Goal: Transaction & Acquisition: Purchase product/service

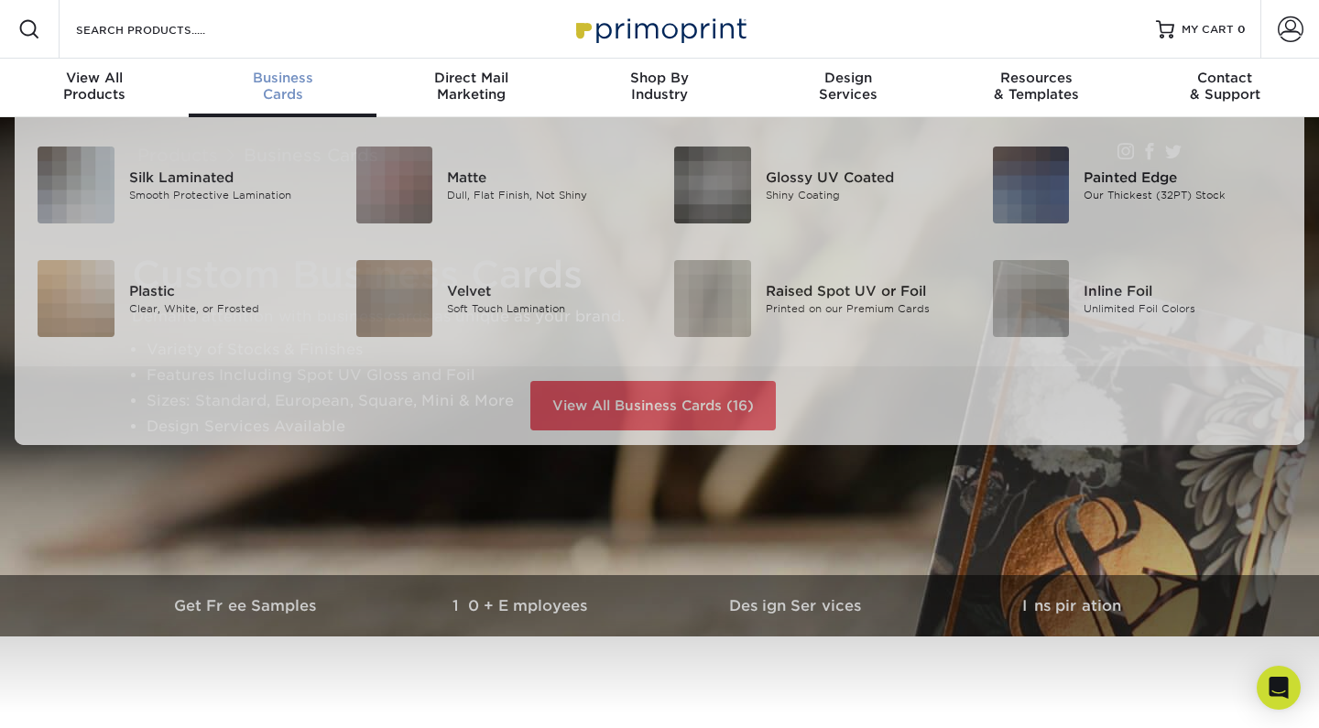
click at [291, 72] on span "Business" at bounding box center [283, 78] width 189 height 16
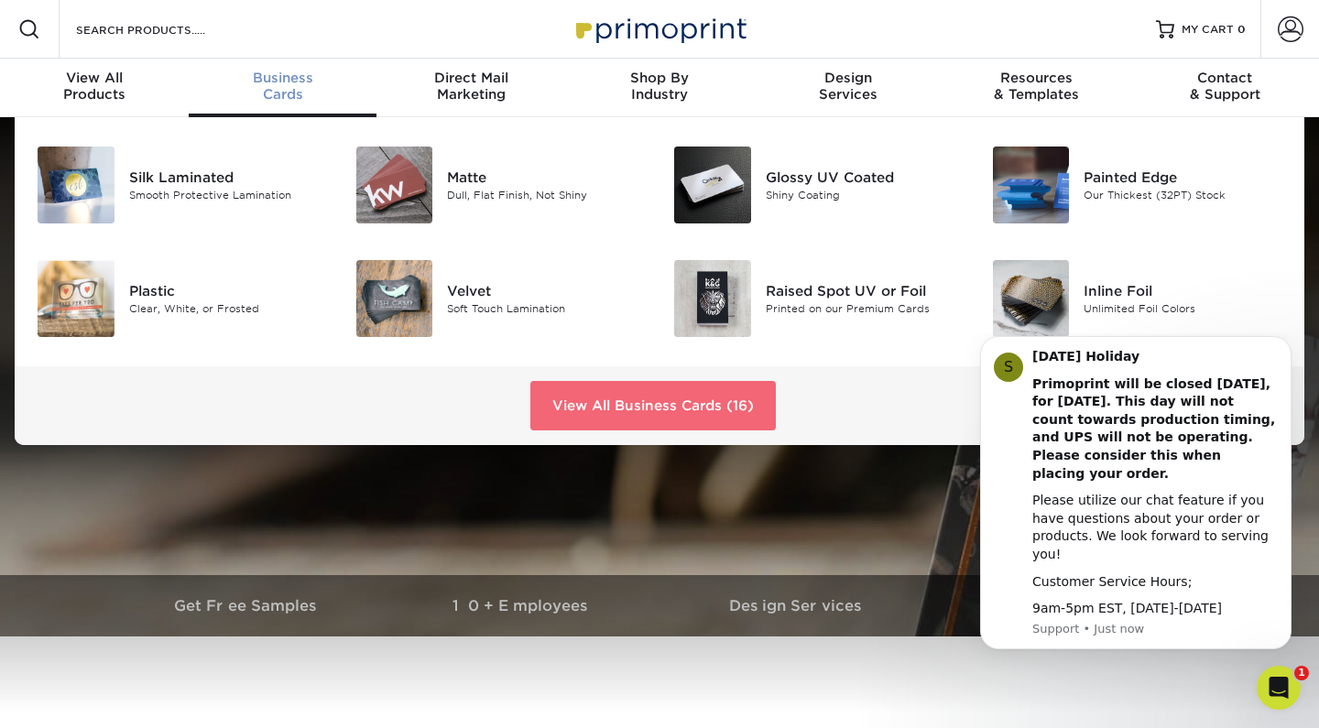
click at [632, 411] on link "View All Business Cards (16)" at bounding box center [652, 405] width 245 height 49
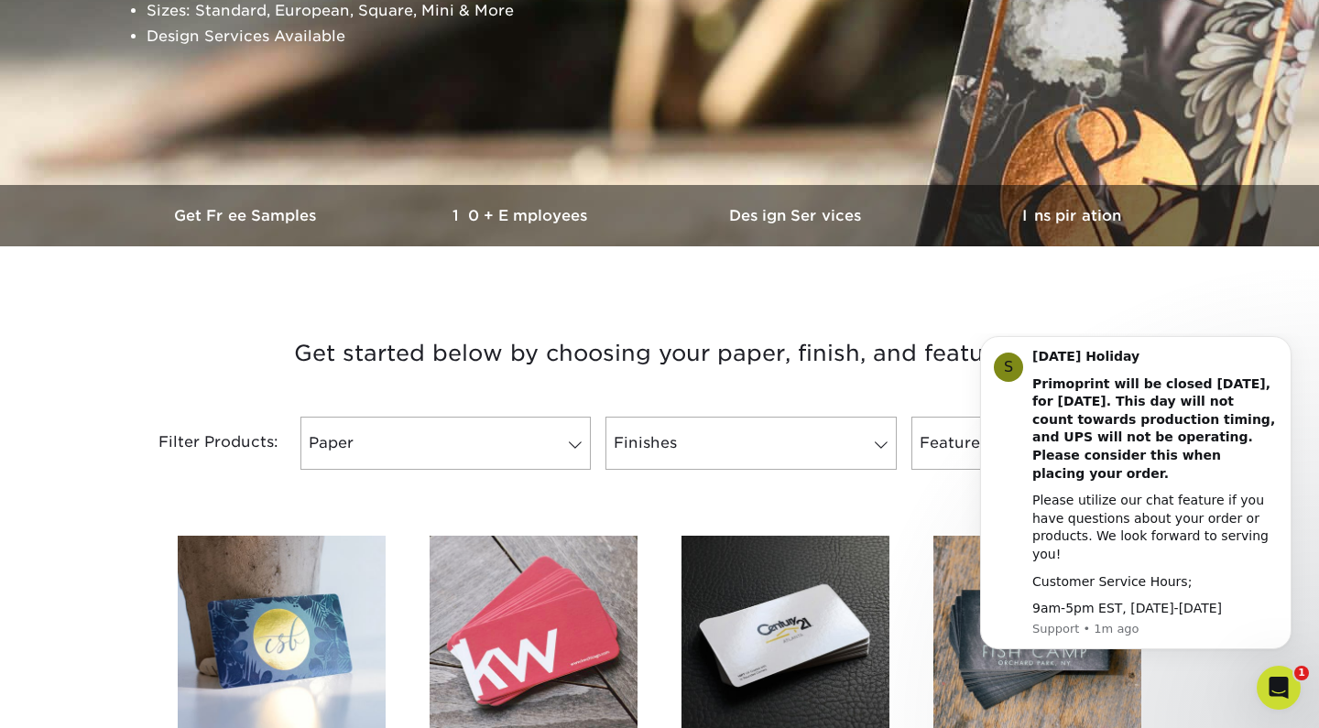
scroll to position [392, 0]
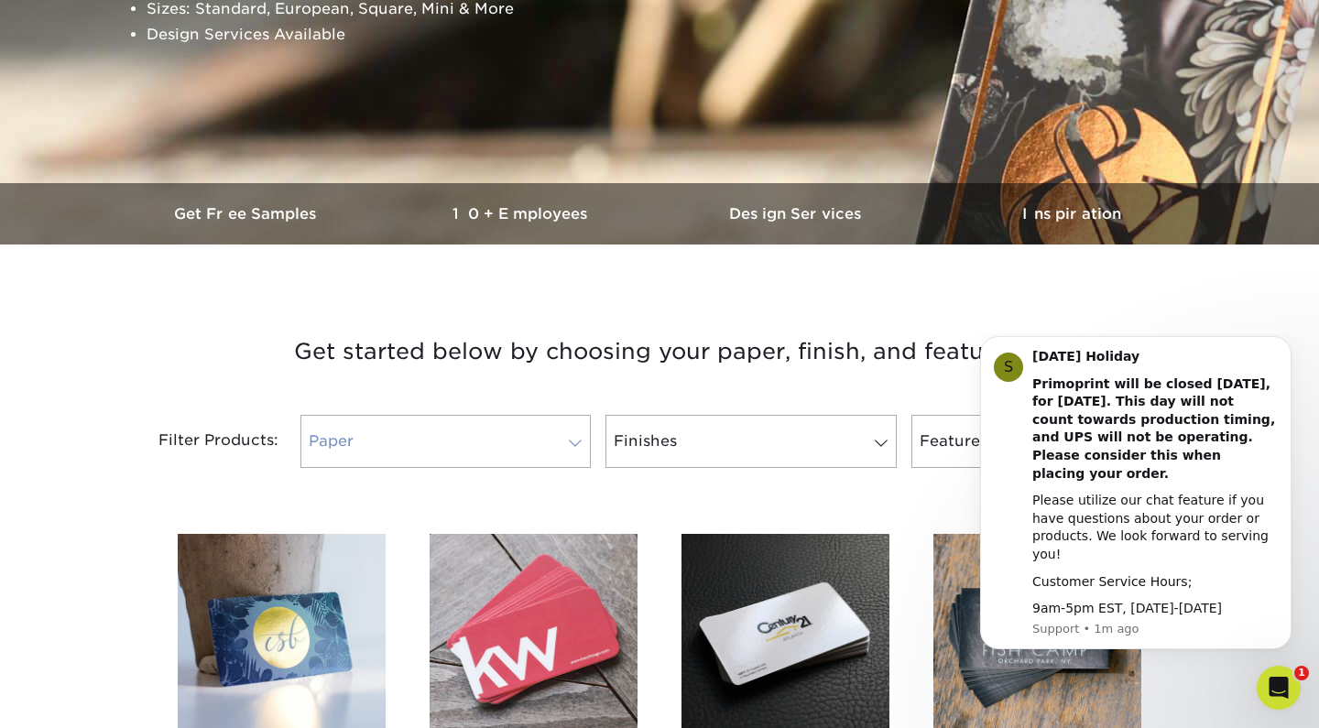
click at [540, 429] on link "Paper" at bounding box center [445, 441] width 290 height 53
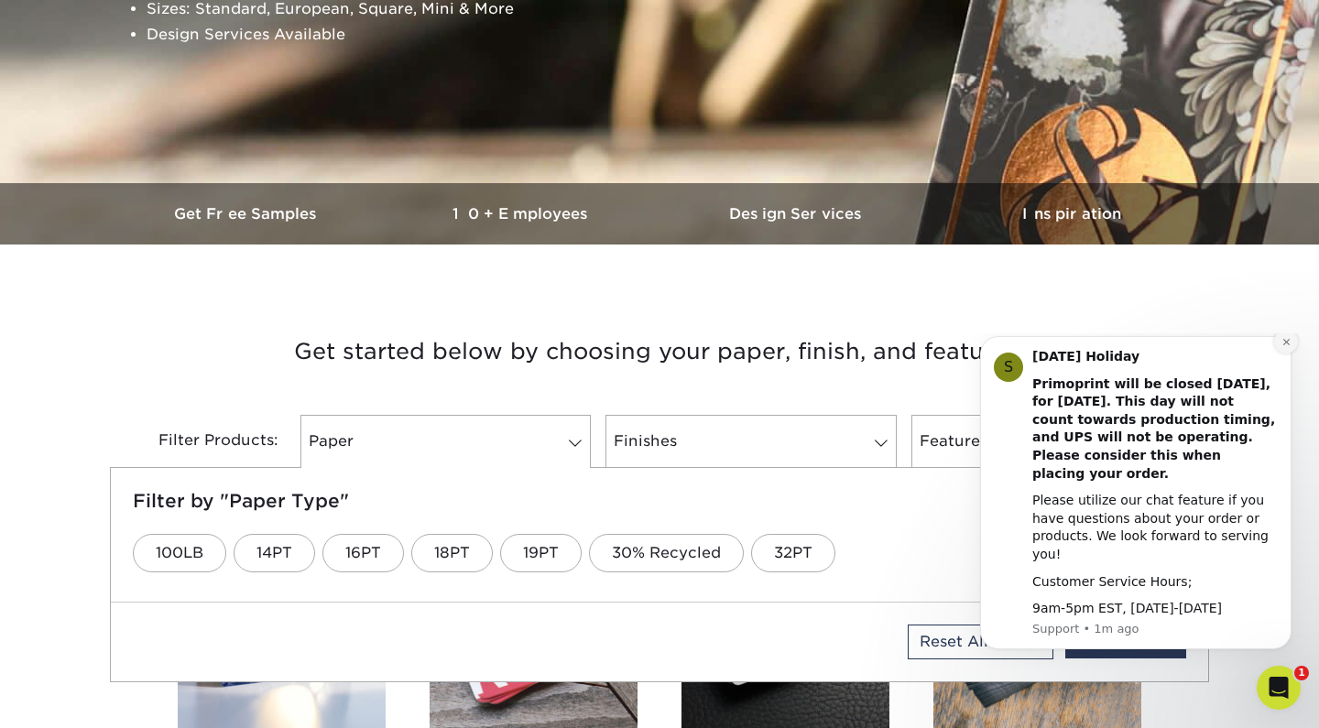
click at [1285, 344] on icon "Dismiss notification" at bounding box center [1285, 341] width 6 height 6
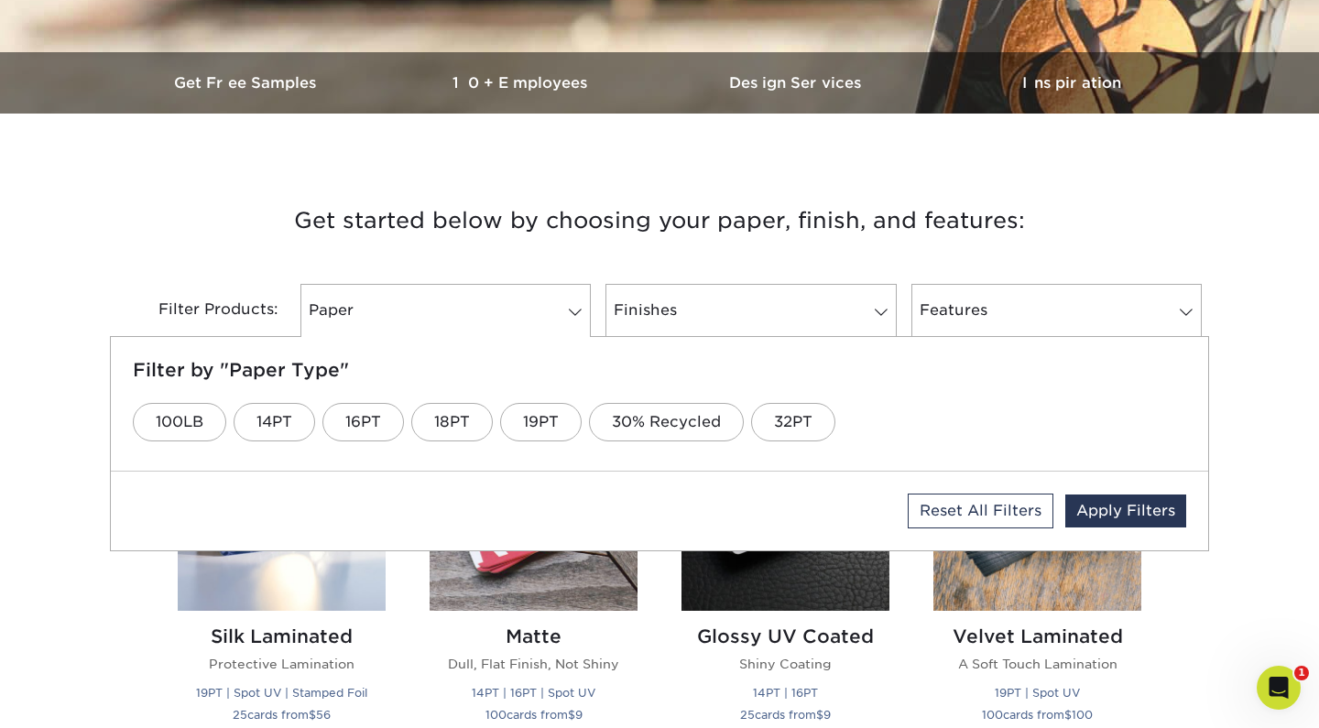
scroll to position [524, 0]
click at [882, 314] on span at bounding box center [881, 311] width 26 height 15
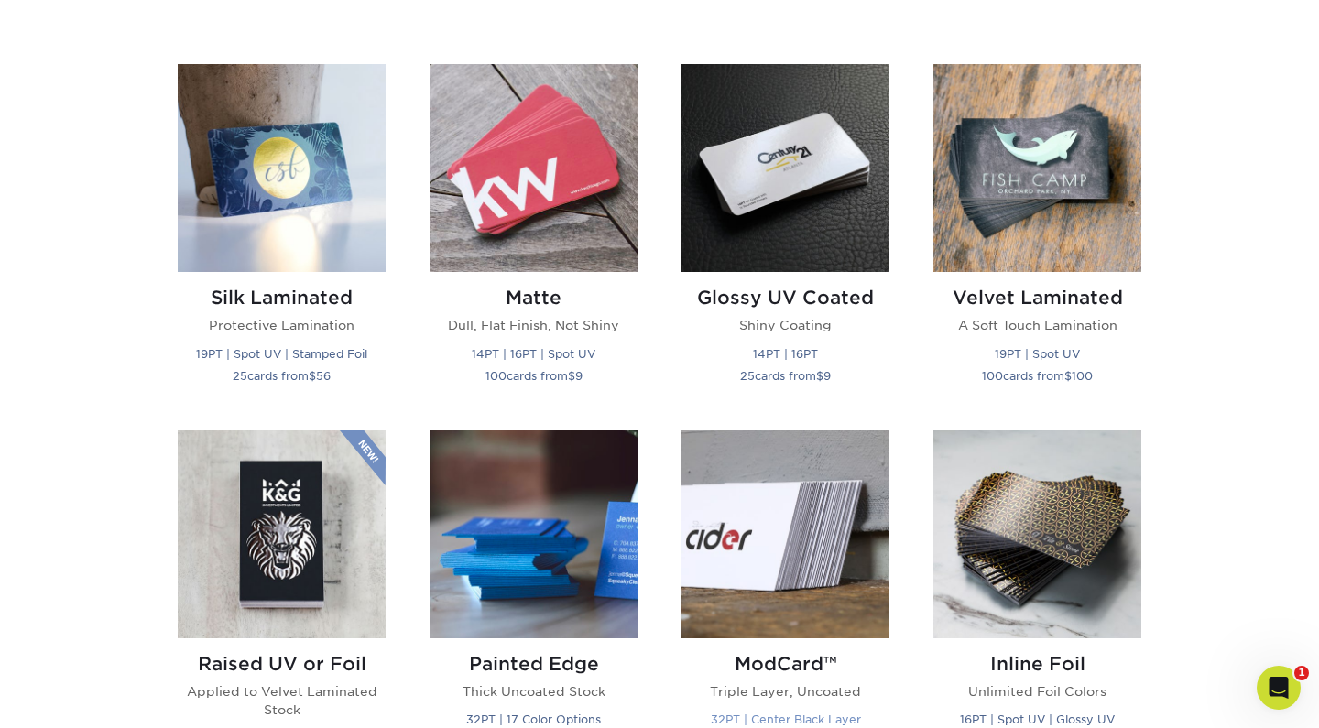
scroll to position [864, 0]
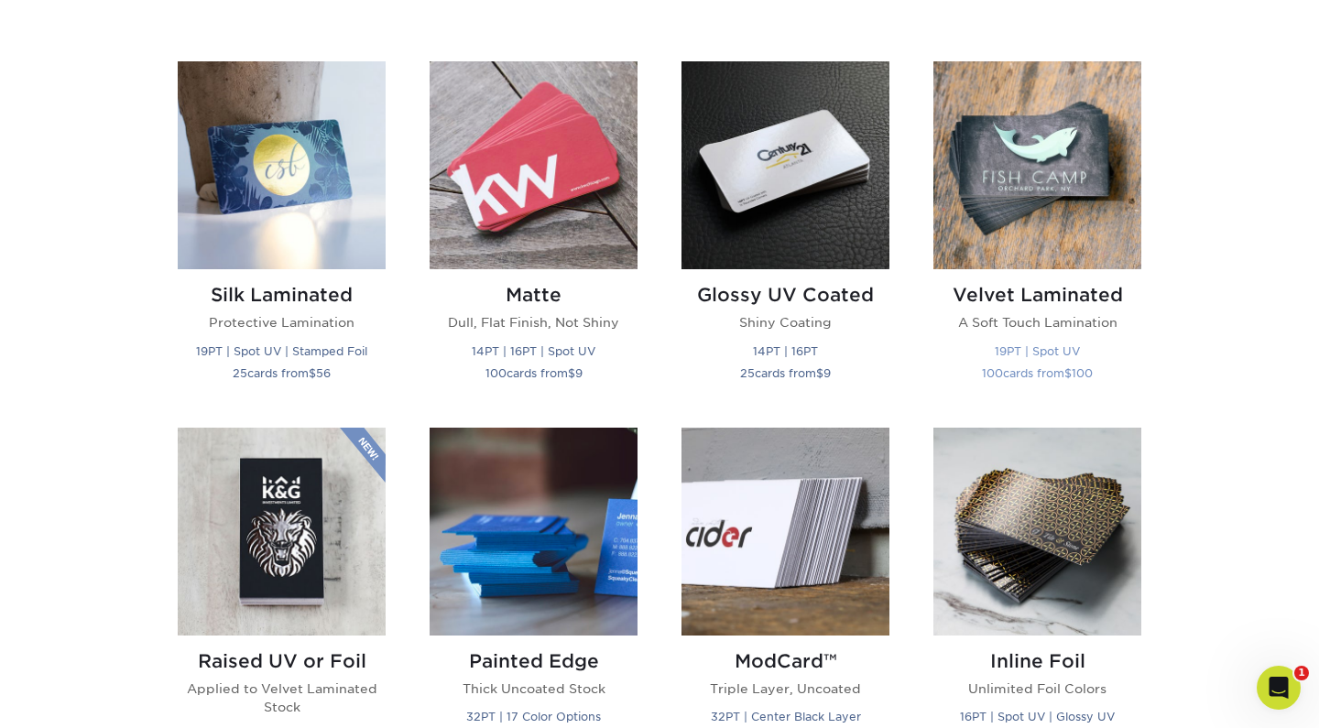
click at [991, 223] on img at bounding box center [1037, 165] width 208 height 208
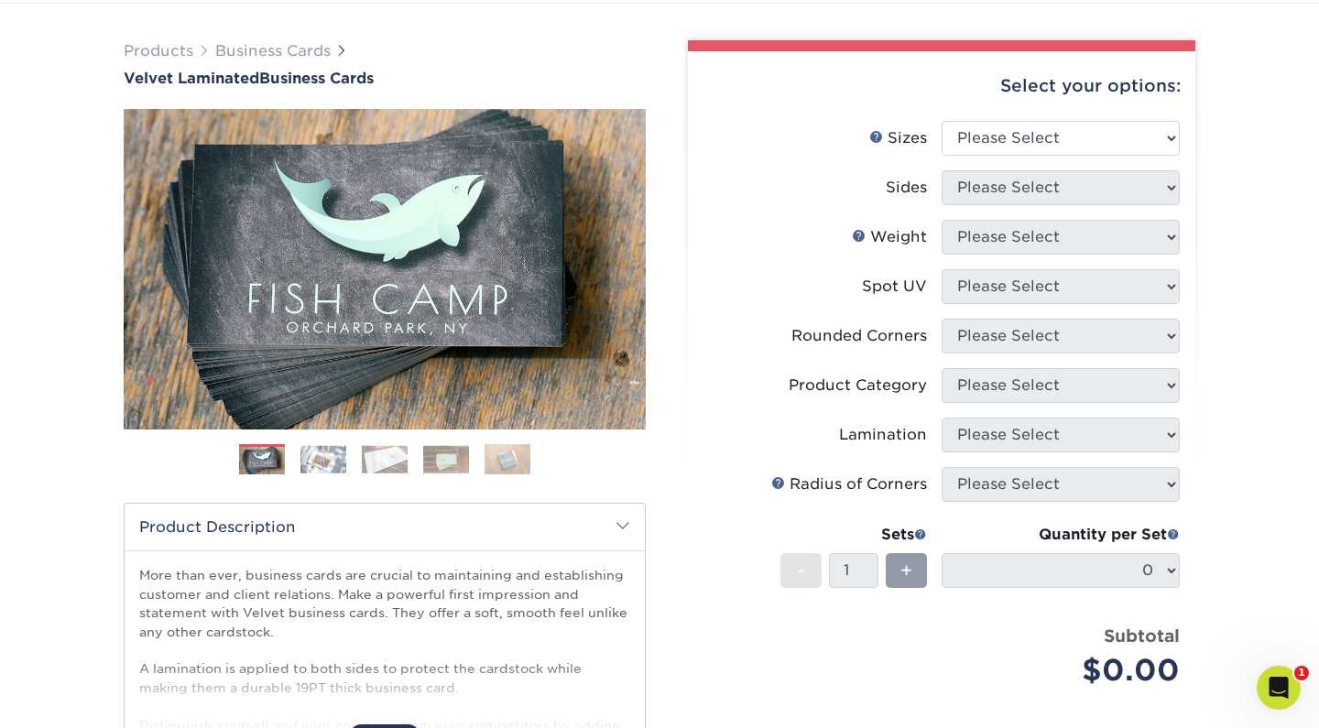
scroll to position [111, 0]
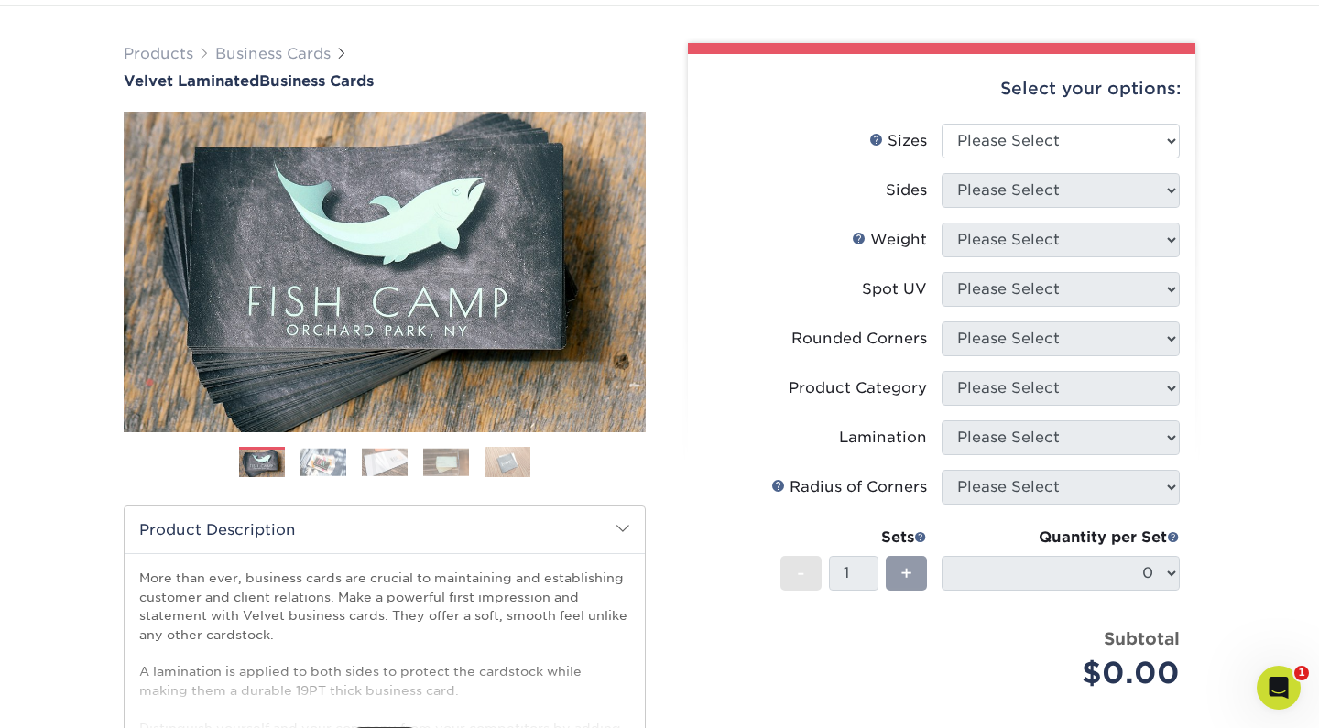
click at [76, 92] on div "Products Business Cards Velvet Laminated Business Cards Previous Next" at bounding box center [659, 495] width 1319 height 978
select select "2.00x3.50"
select select "13abbda7-1d64-4f25-8bb2-c179b224825d"
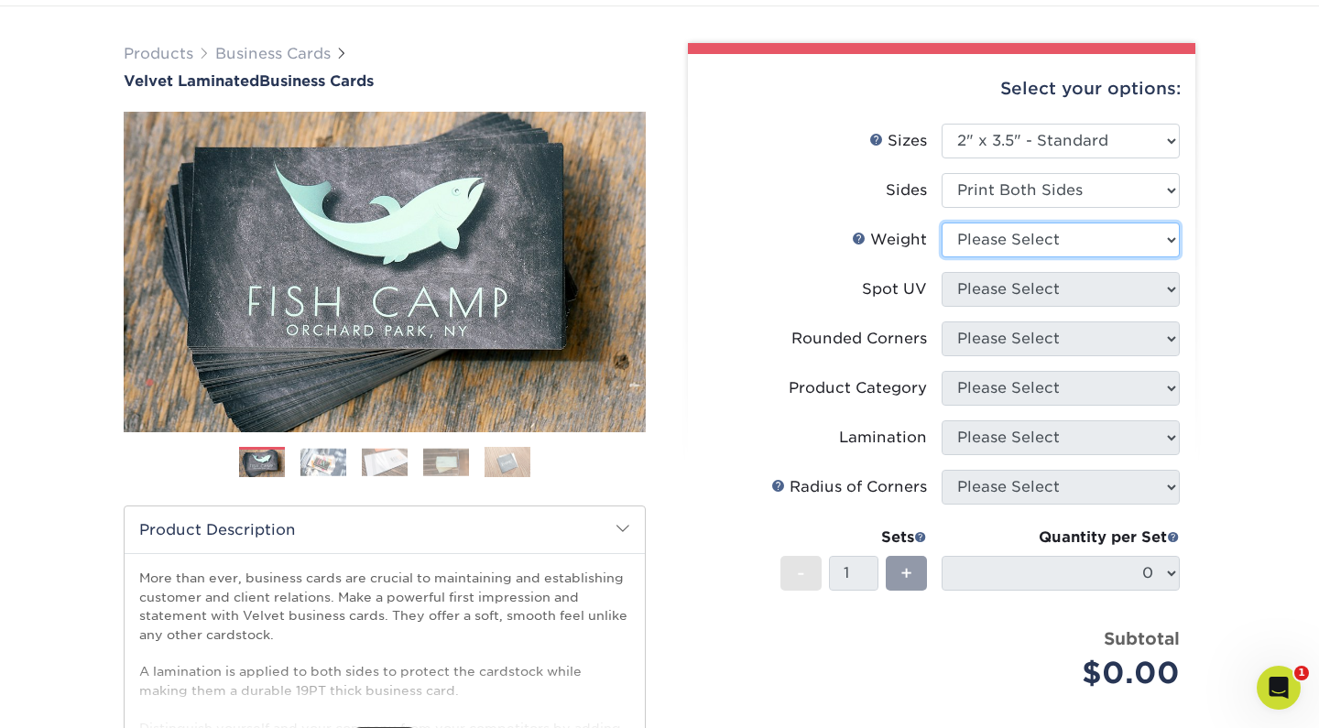
select select "16PT"
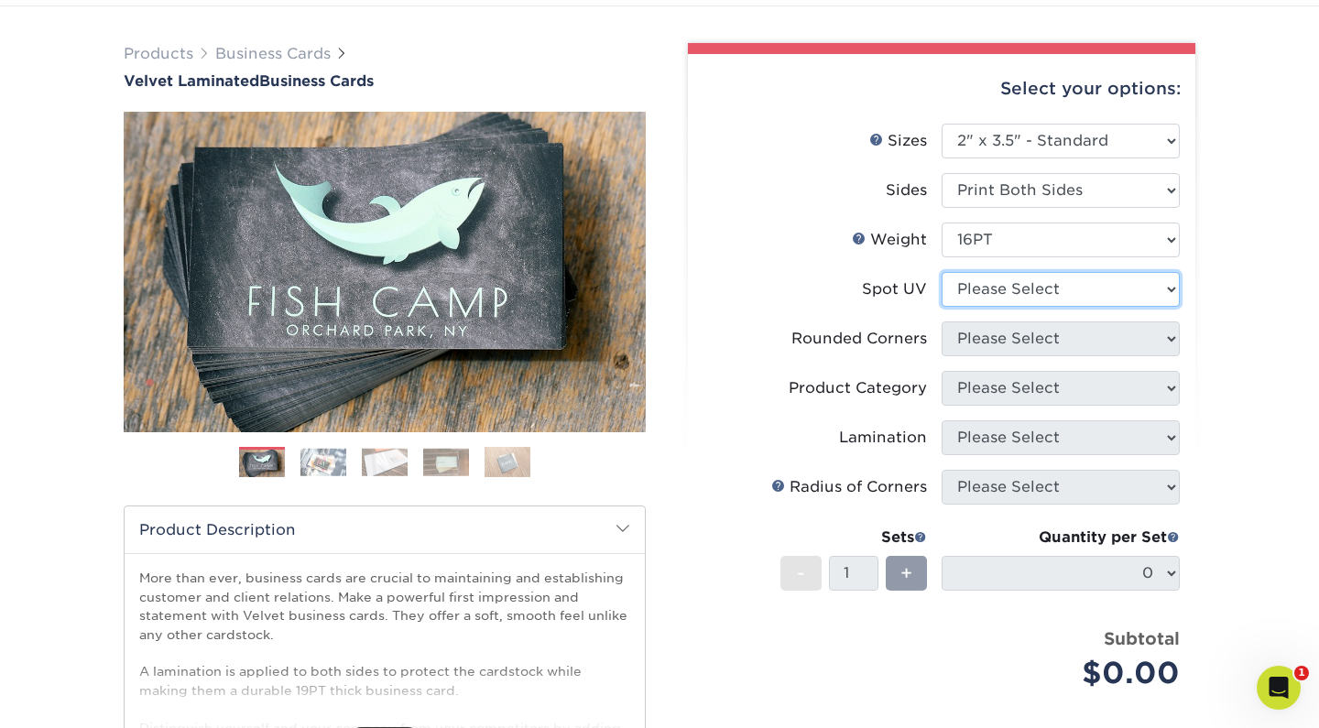
select select "0"
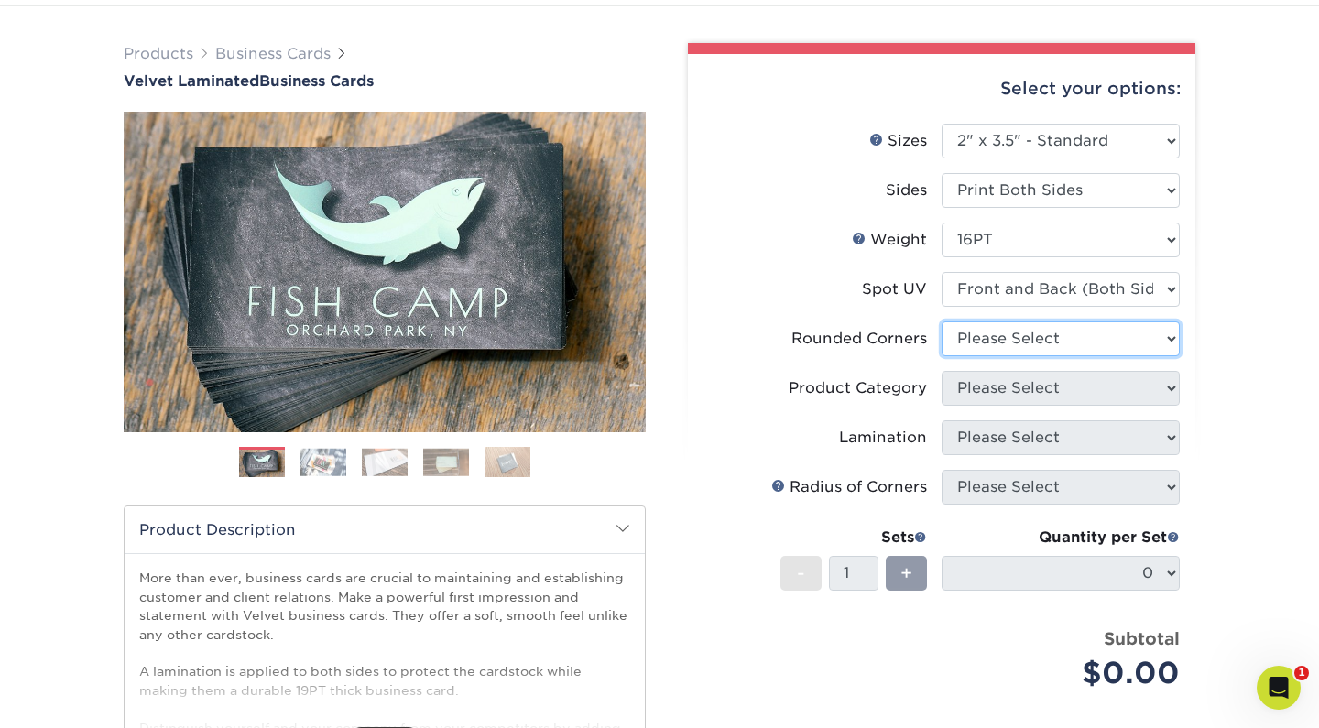
select select "7672df9e-0e0a-464d-8e1f-920c575e4da3"
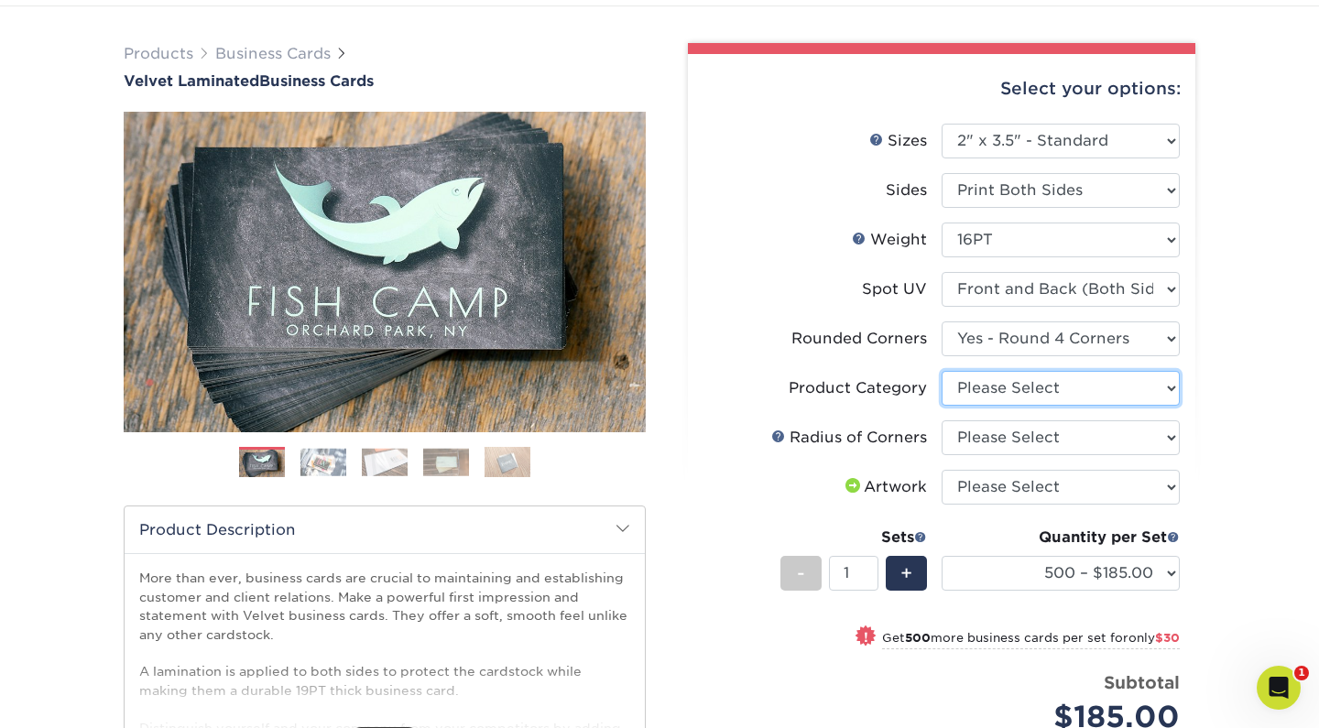
select select "3b5148f1-0588-4f88-a218-97bcfdce65c1"
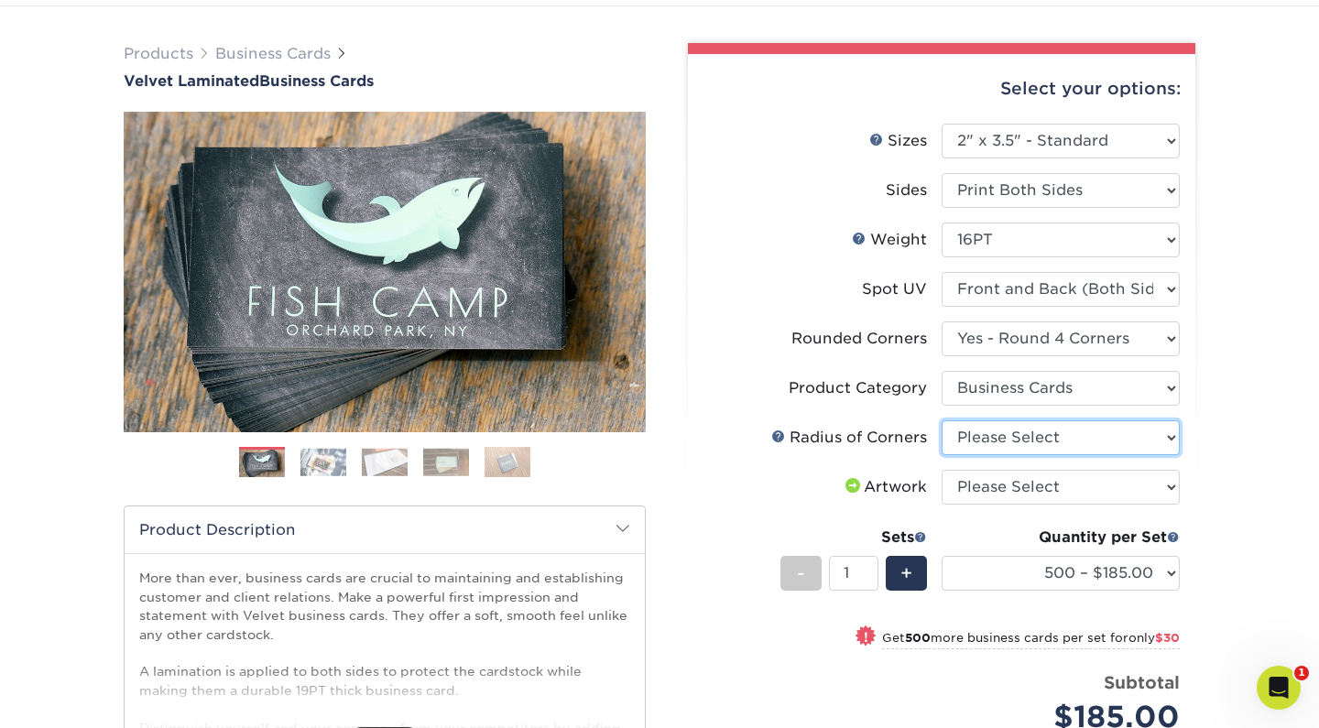
select select "479fbfe7-6a0c-4895-8c9a-81739b7486c9"
select select "upload"
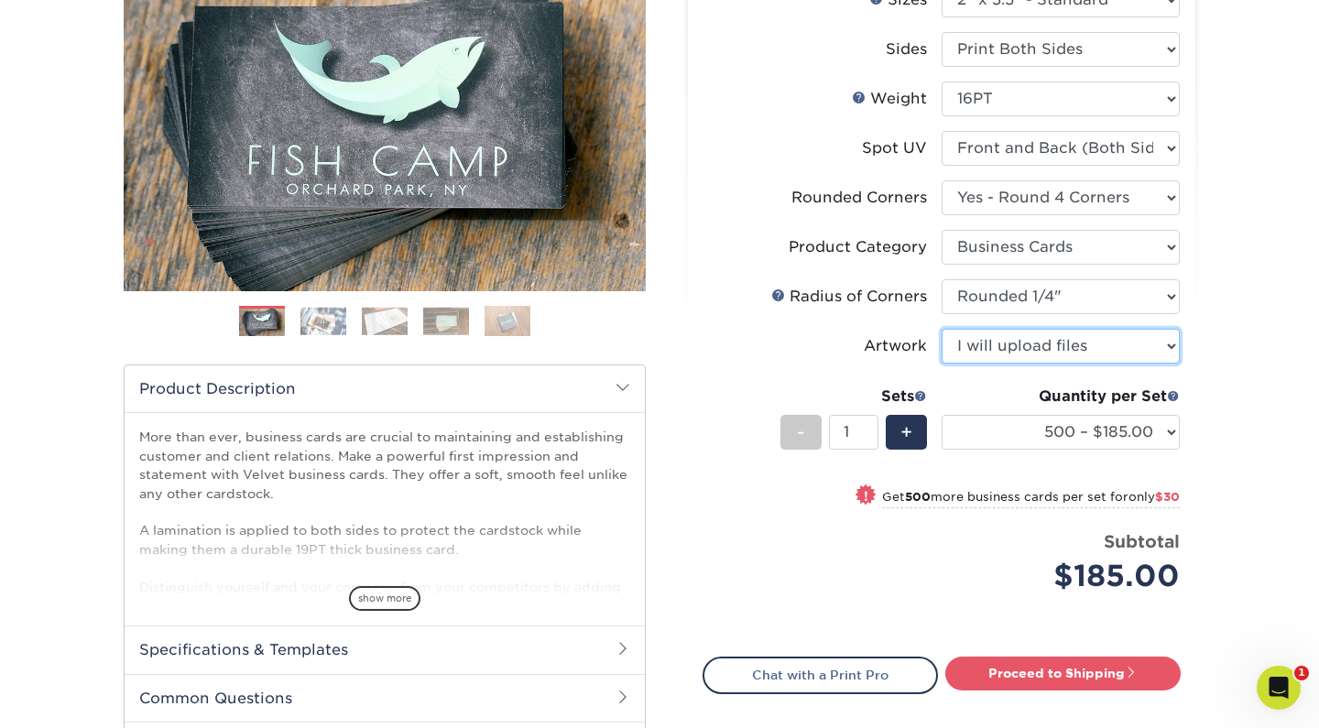
scroll to position [239, 0]
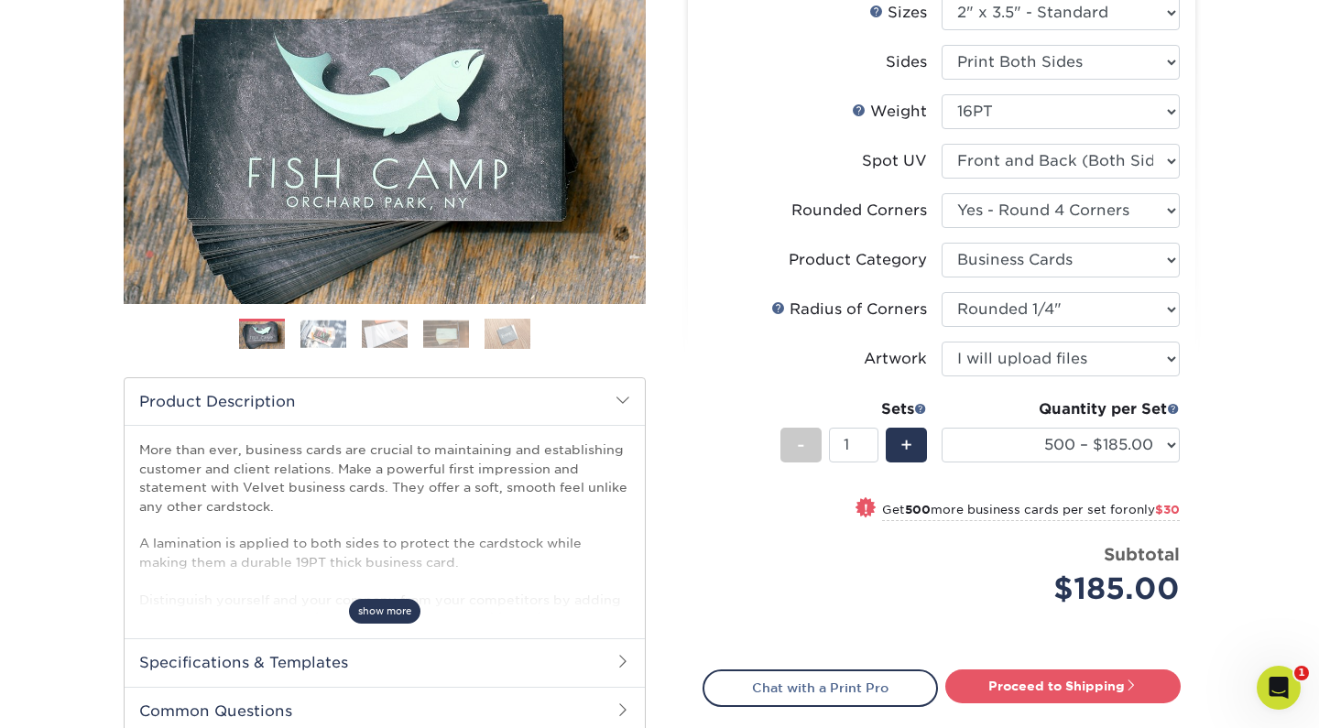
click at [384, 619] on span "show more" at bounding box center [384, 611] width 71 height 25
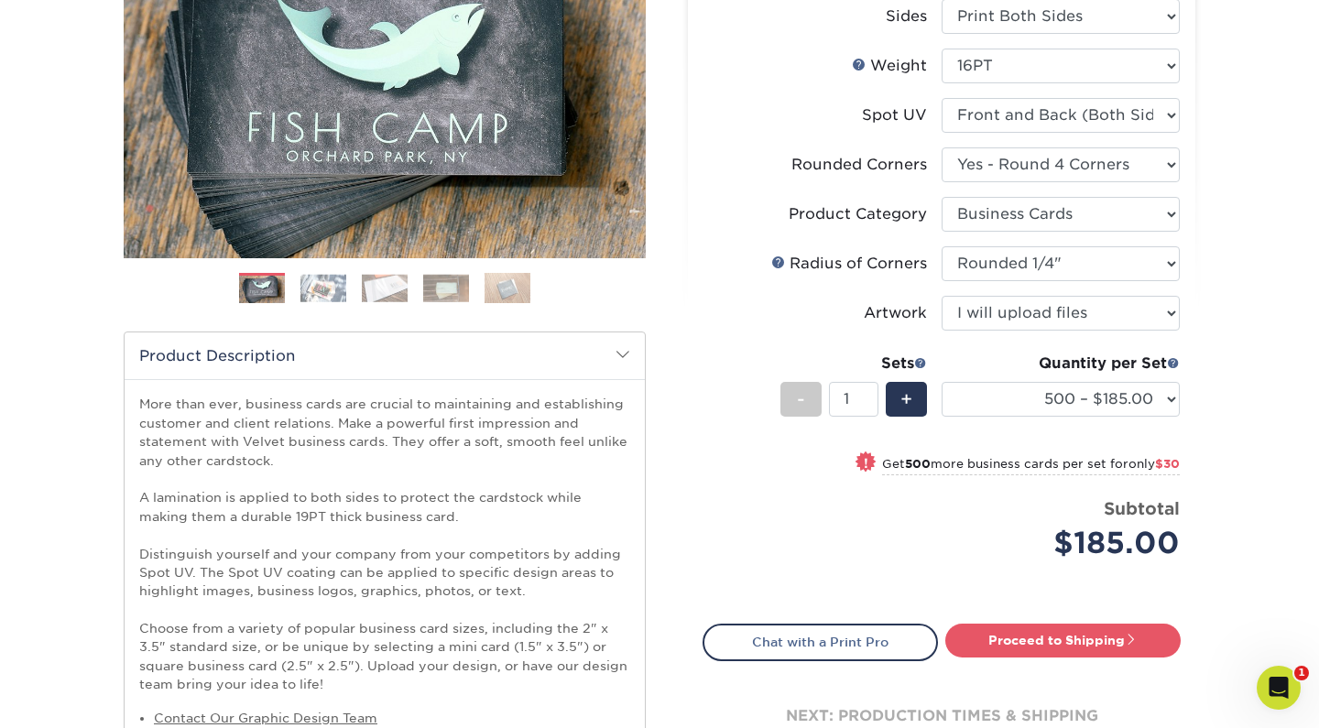
scroll to position [277, 0]
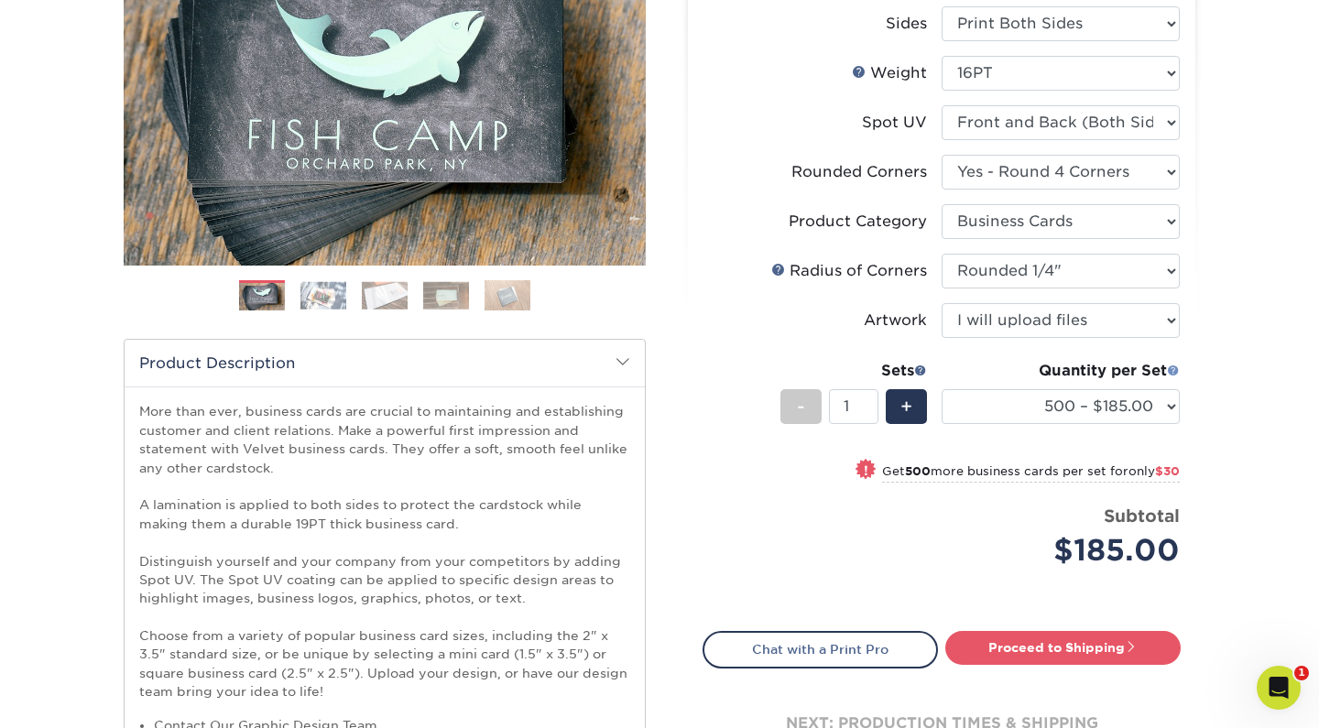
click at [1174, 366] on span at bounding box center [1173, 370] width 13 height 13
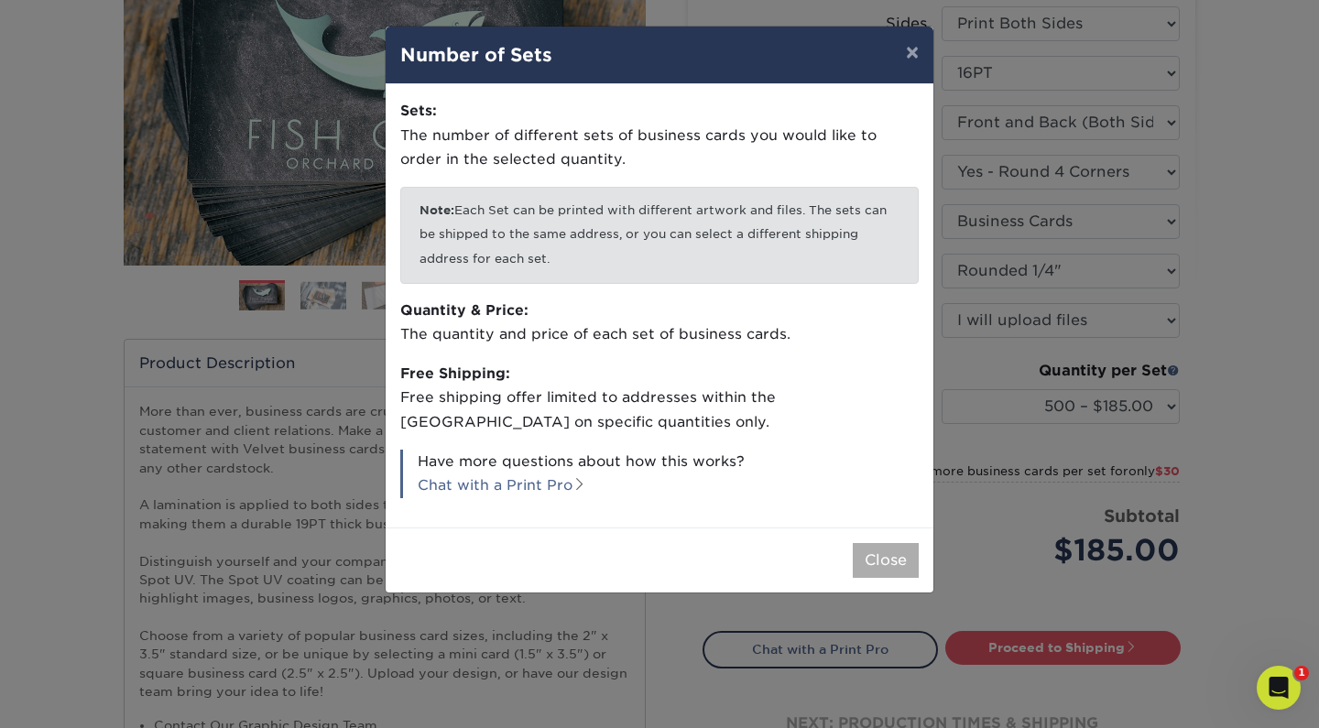
click at [870, 554] on button "Close" at bounding box center [886, 560] width 66 height 35
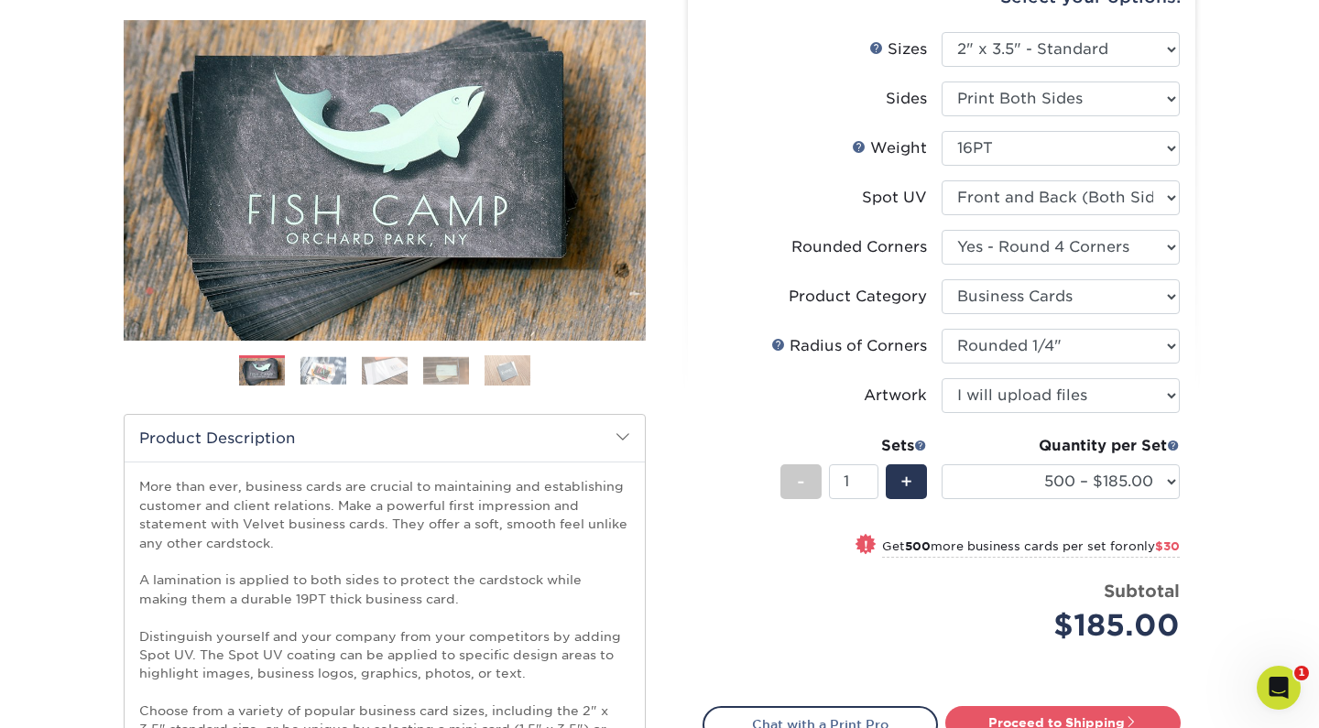
scroll to position [201, 0]
click at [1176, 443] on span at bounding box center [1173, 446] width 13 height 13
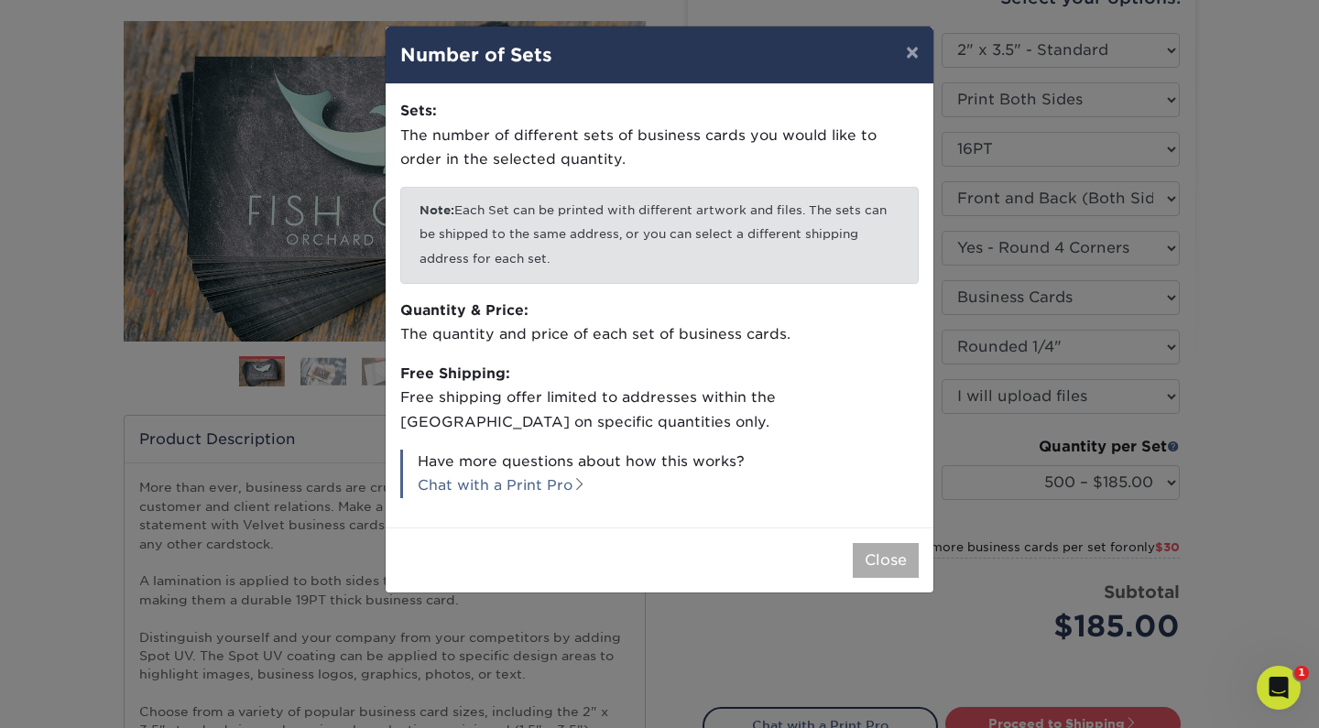
click at [857, 543] on button "Close" at bounding box center [886, 560] width 66 height 35
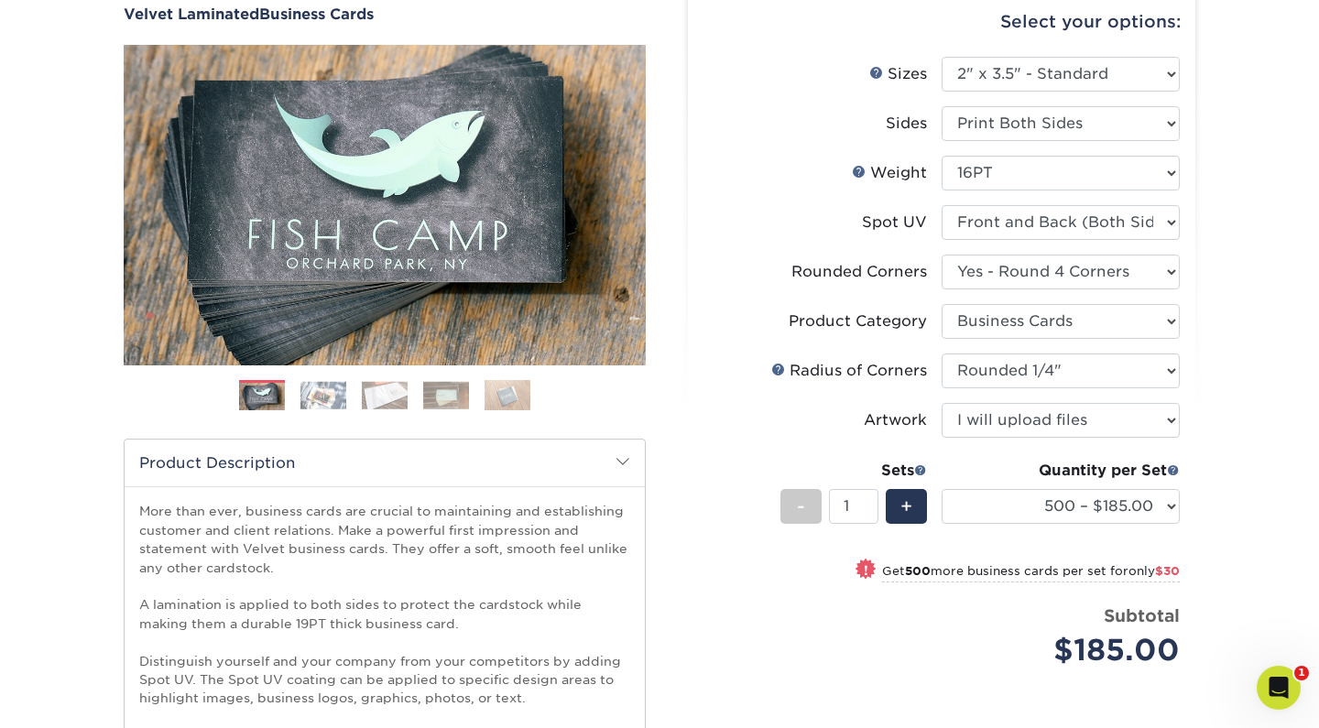
scroll to position [181, 0]
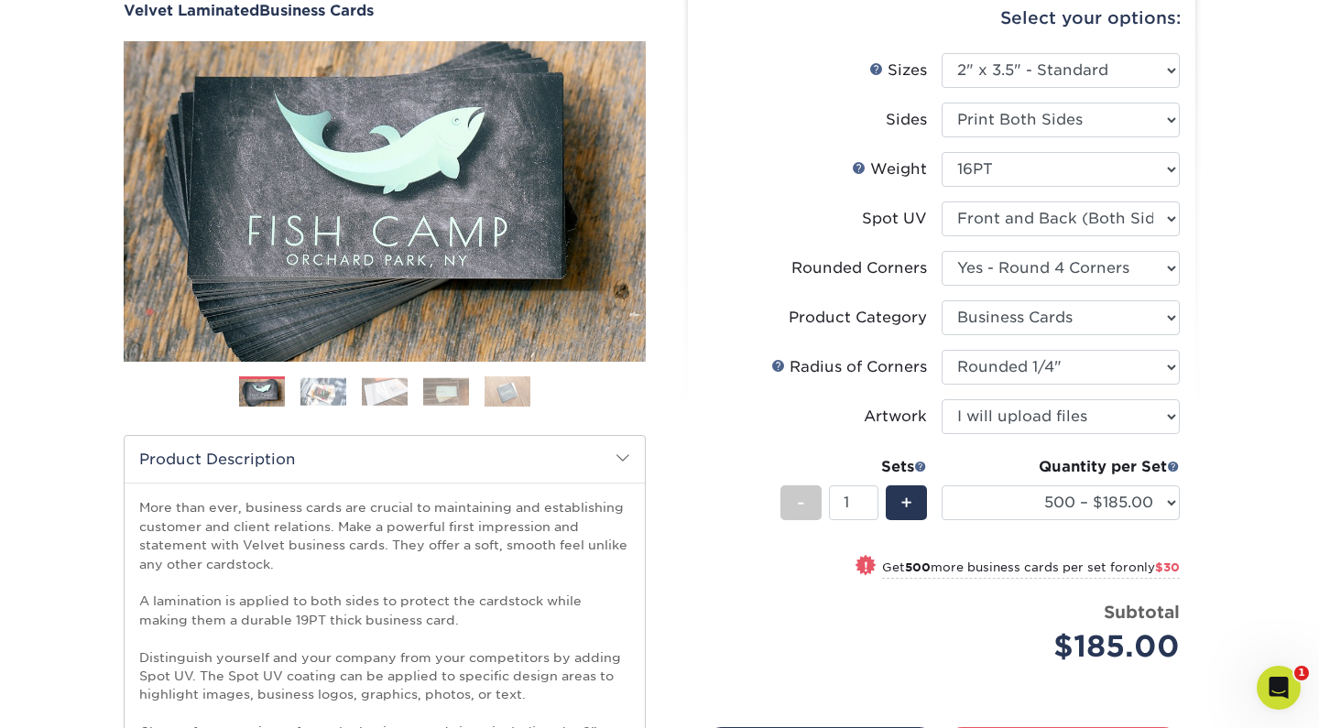
click at [777, 416] on label "Artwork" at bounding box center [822, 416] width 238 height 35
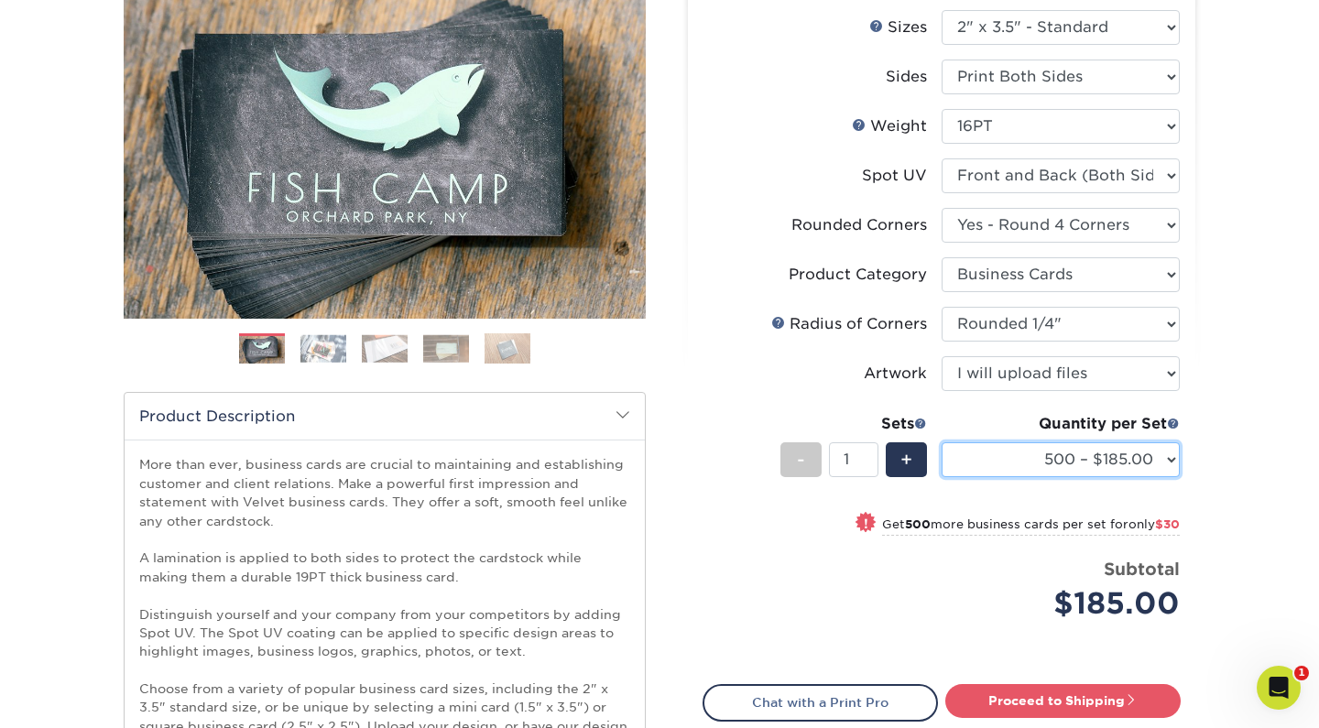
scroll to position [229, 0]
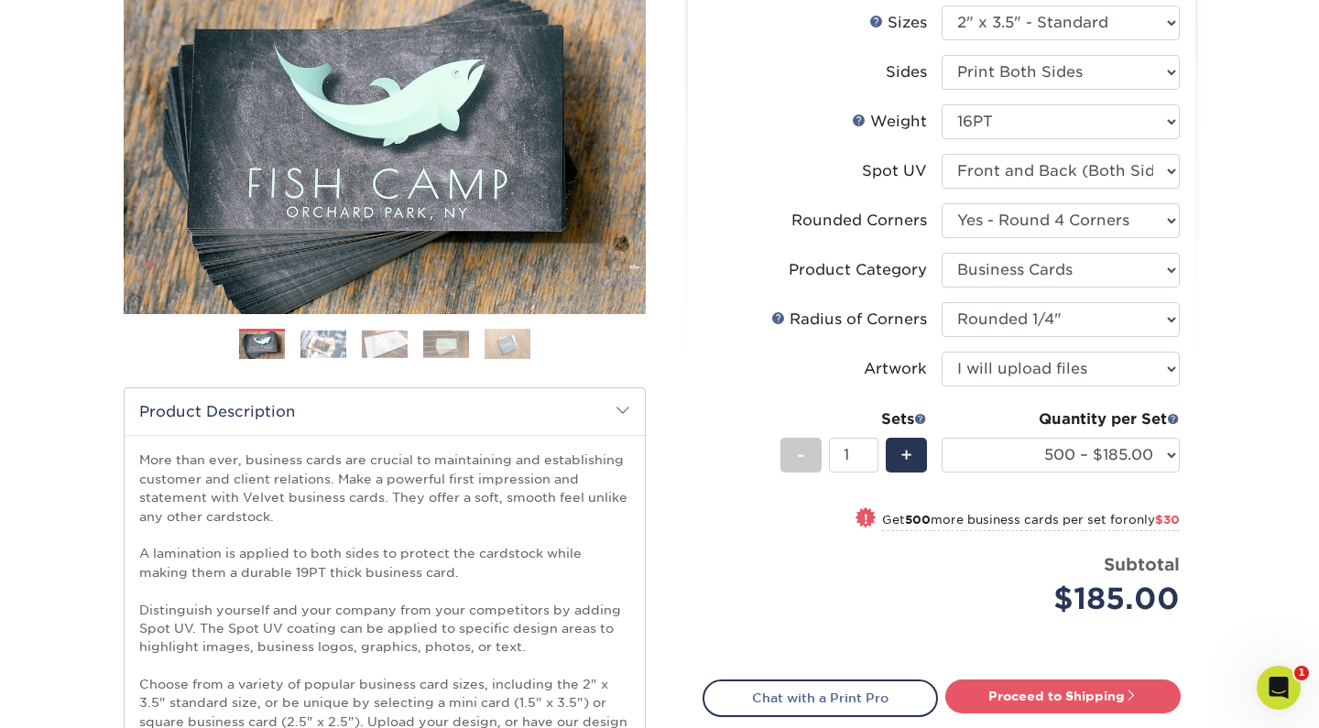
click at [365, 342] on img at bounding box center [385, 344] width 46 height 28
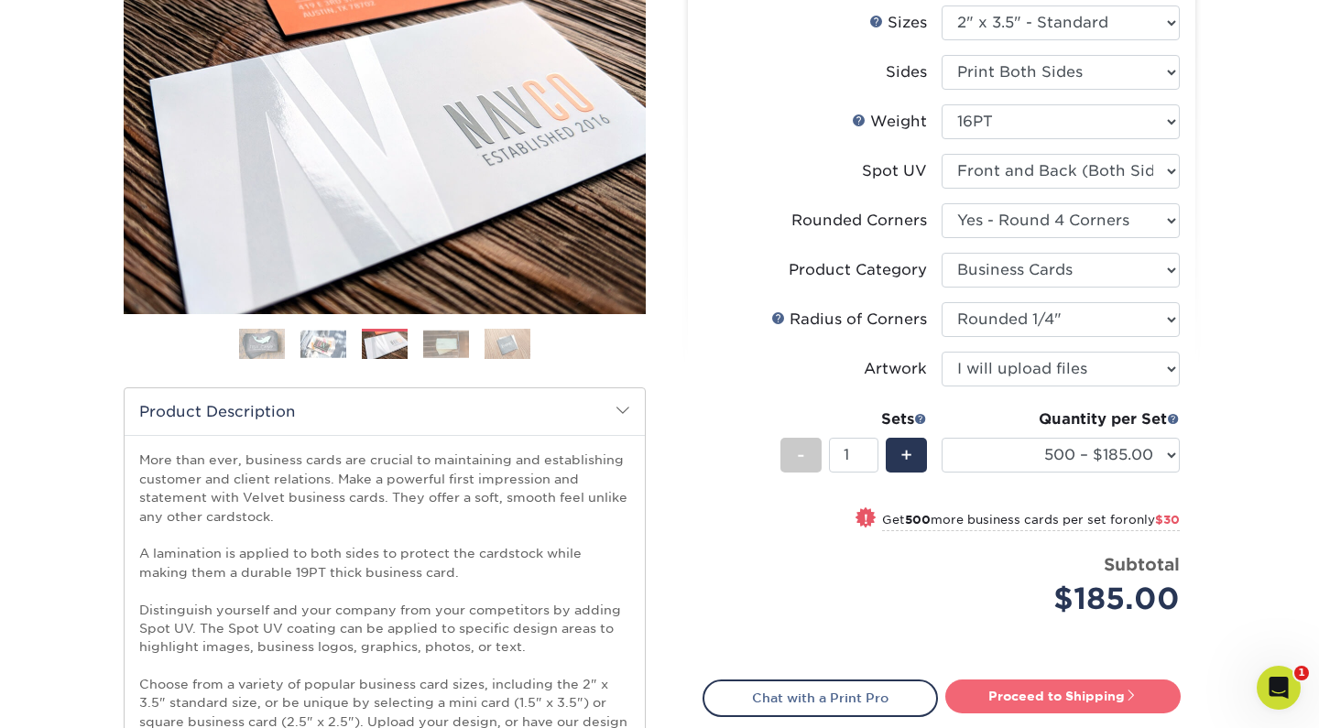
click at [1039, 694] on link "Proceed to Shipping" at bounding box center [1062, 695] width 235 height 33
type input "Set 1"
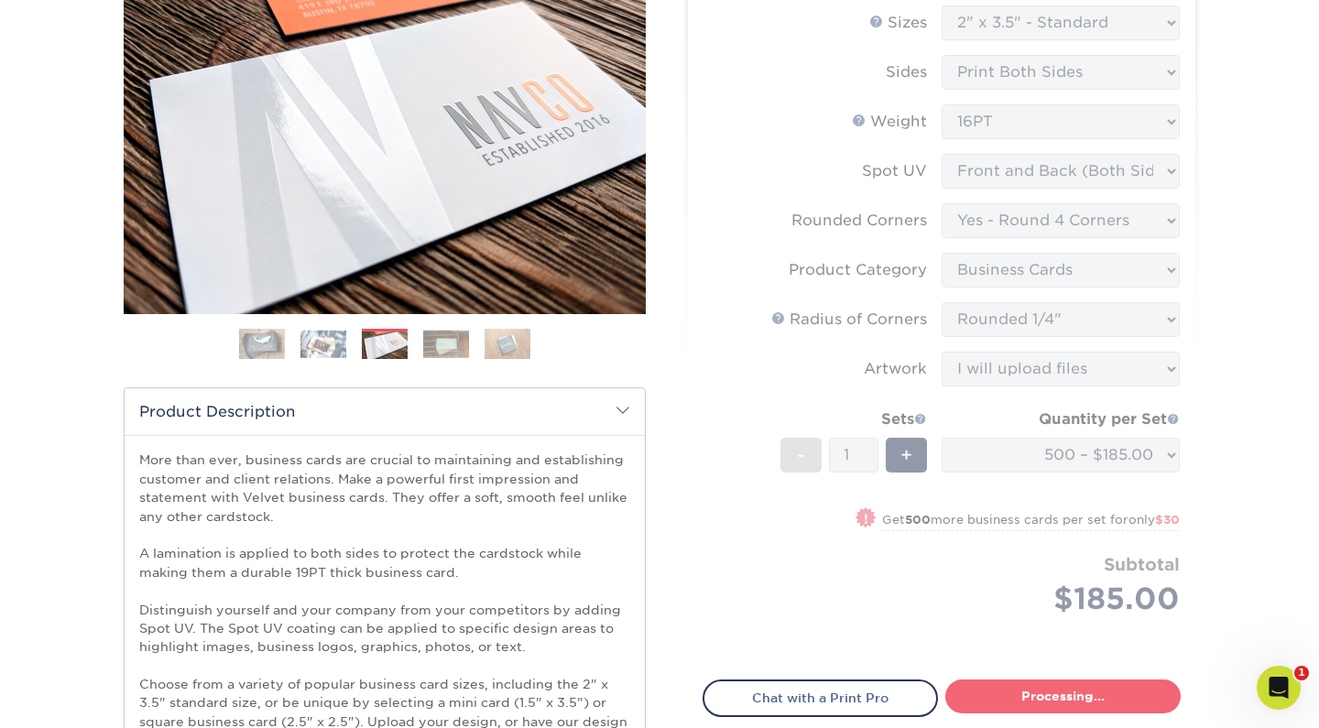
select select "324fe1f0-70d0-4914-adf4-8f61103db615"
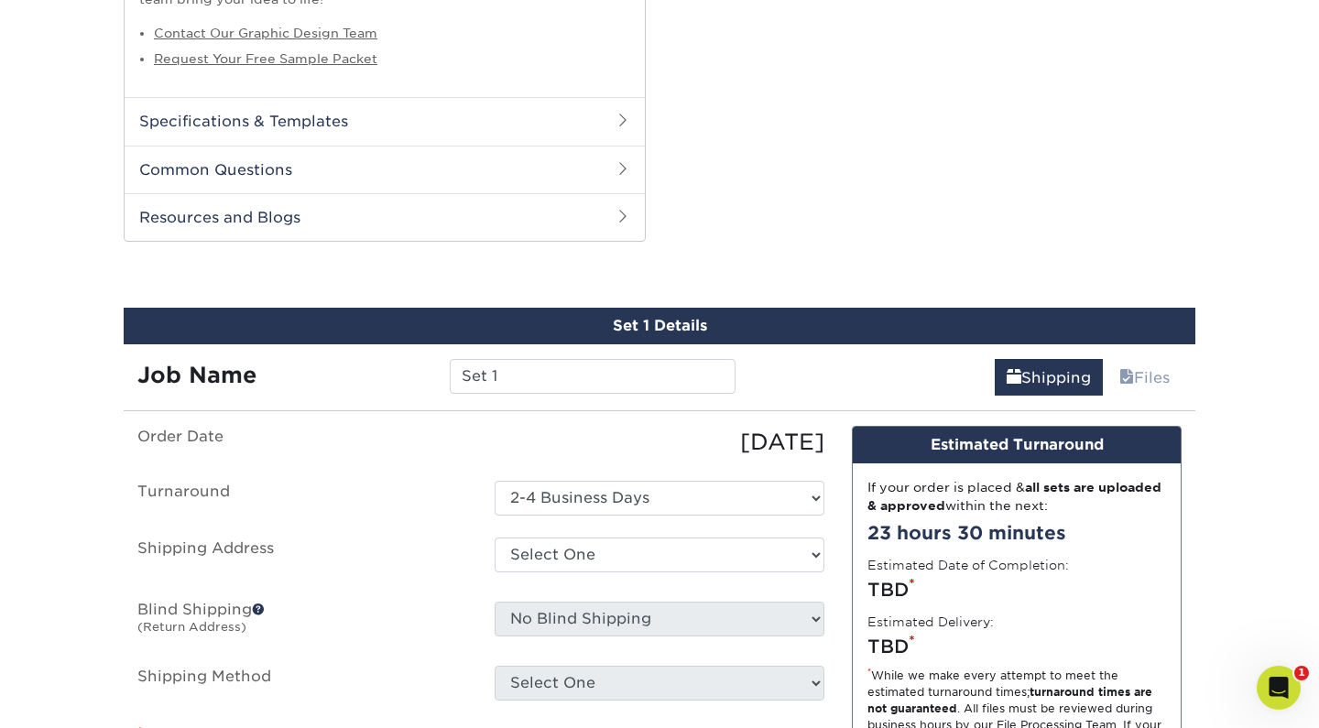
scroll to position [1114, 0]
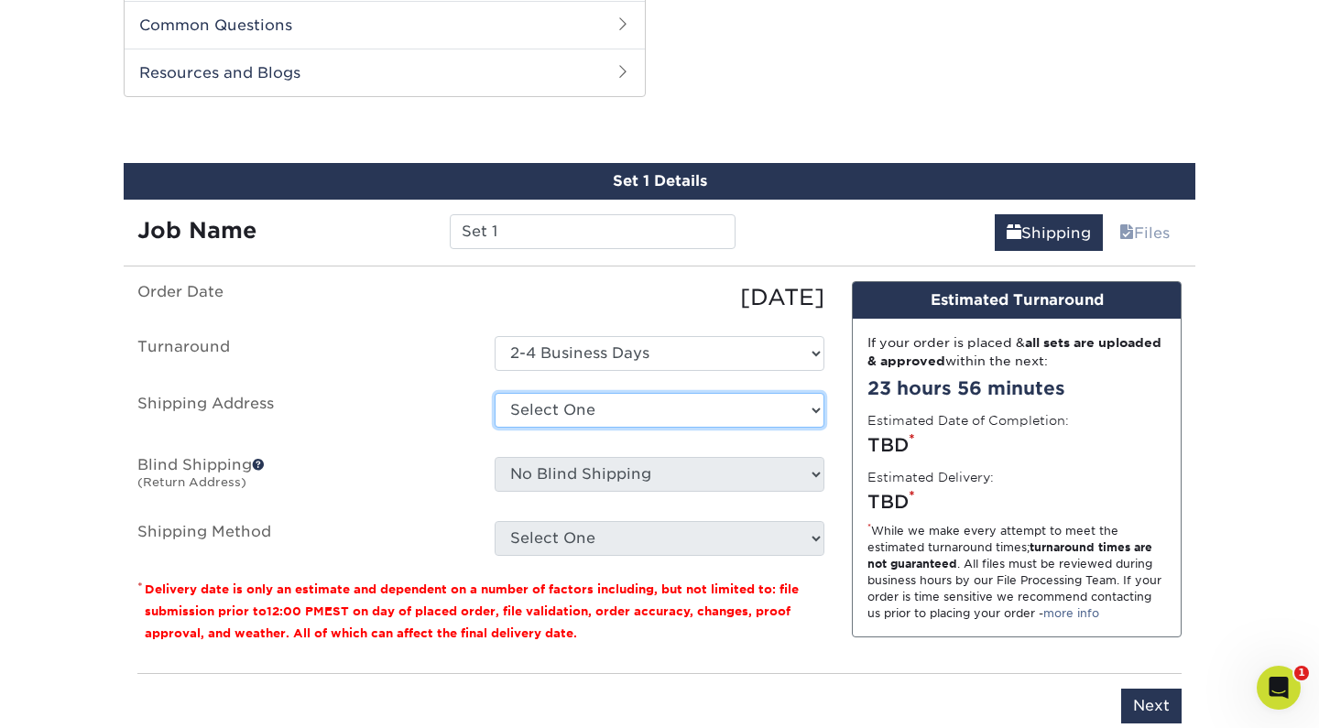
select select "newaddress"
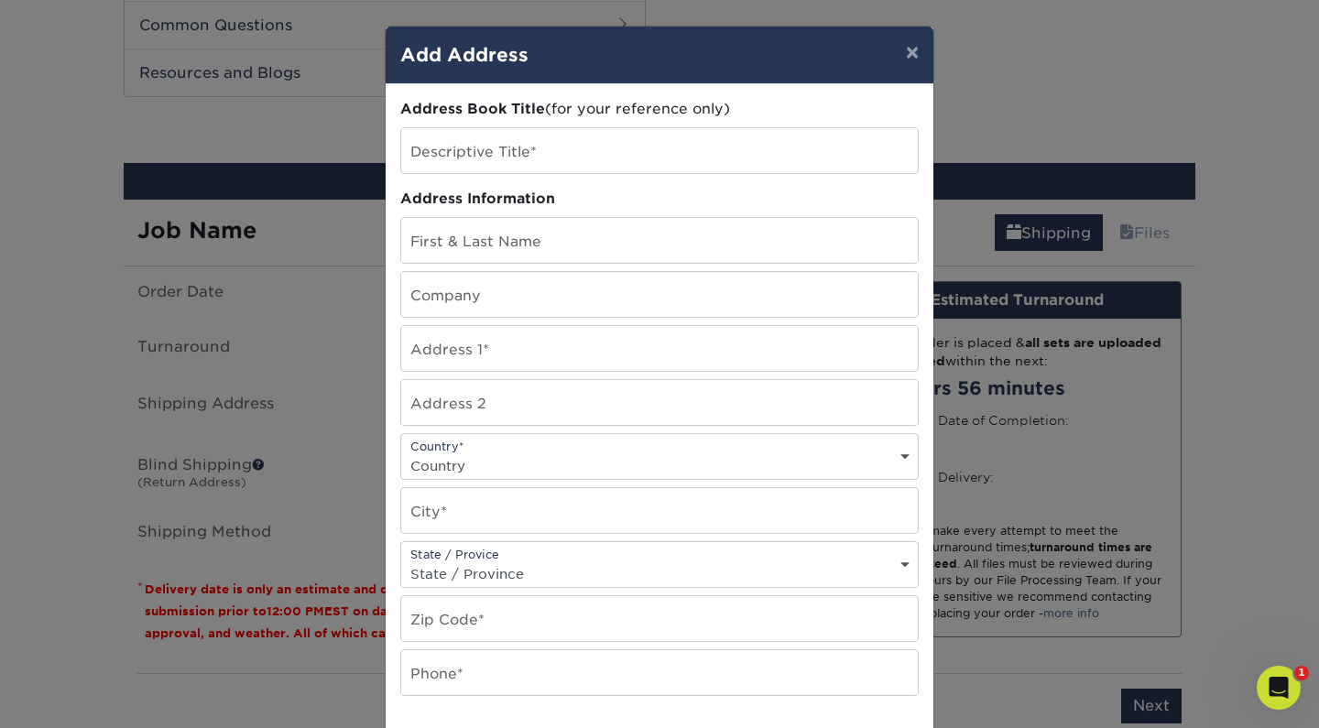
scroll to position [0, 0]
click at [516, 155] on input "text" at bounding box center [659, 150] width 516 height 45
type input "The Knight Team"
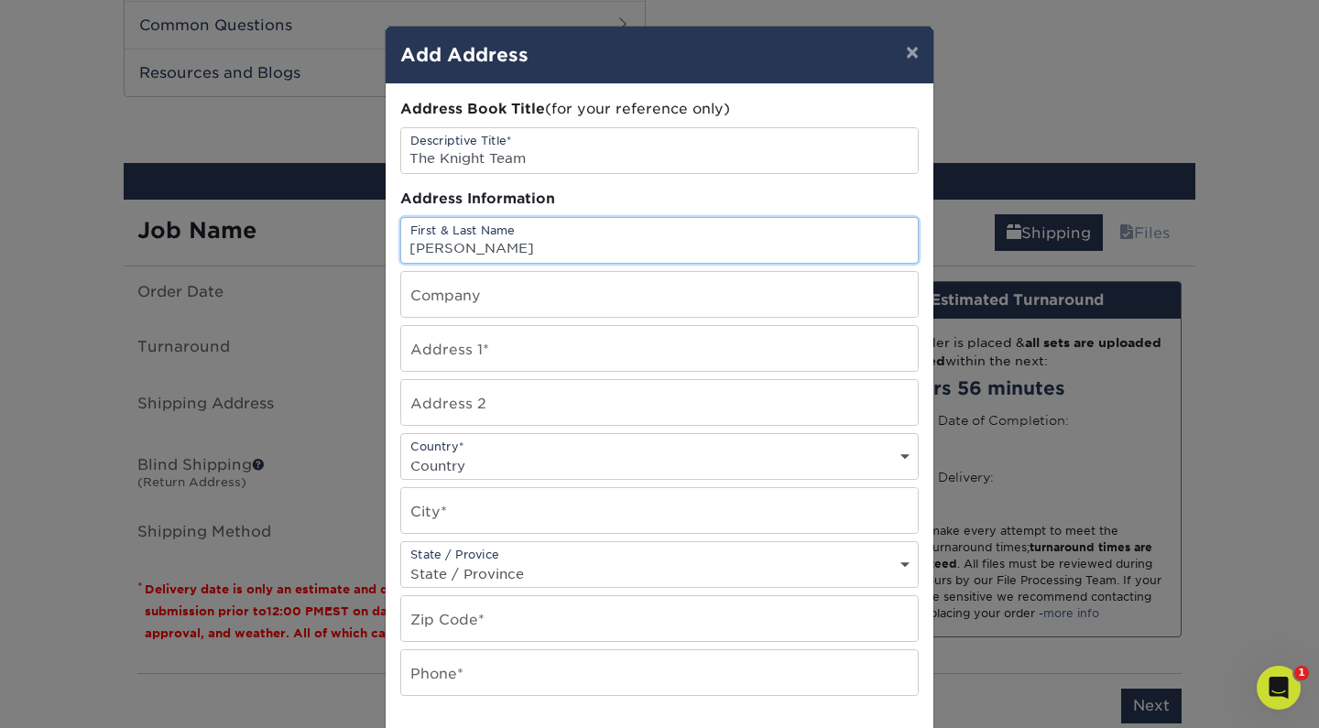
type input "[PERSON_NAME]"
type input "The Knight Team"
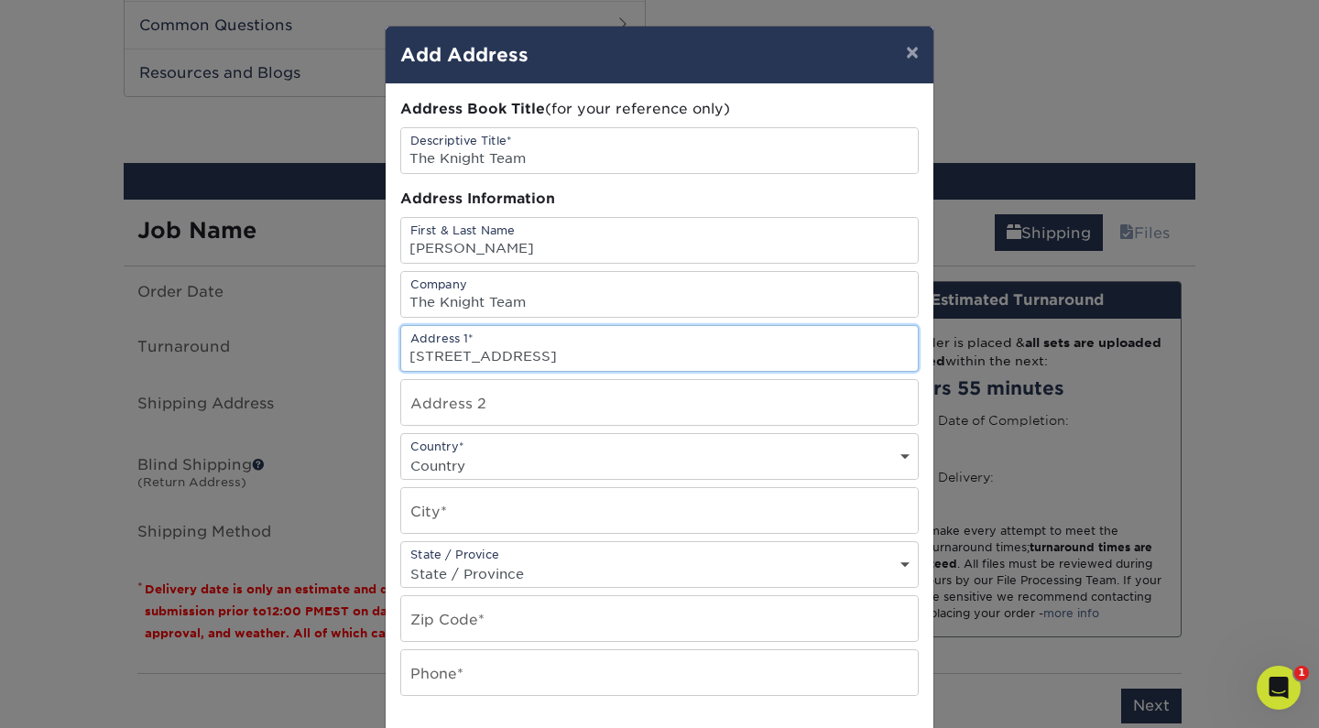
type input "[STREET_ADDRESS]"
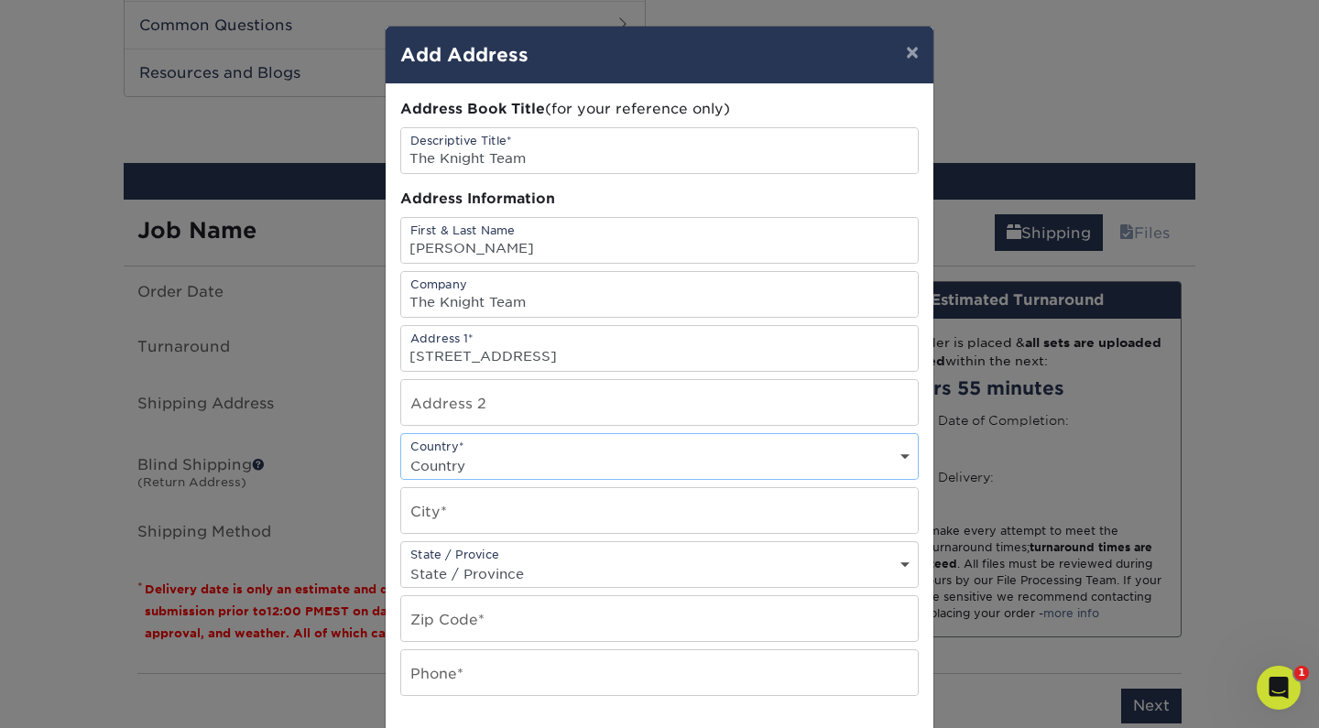
select select "US"
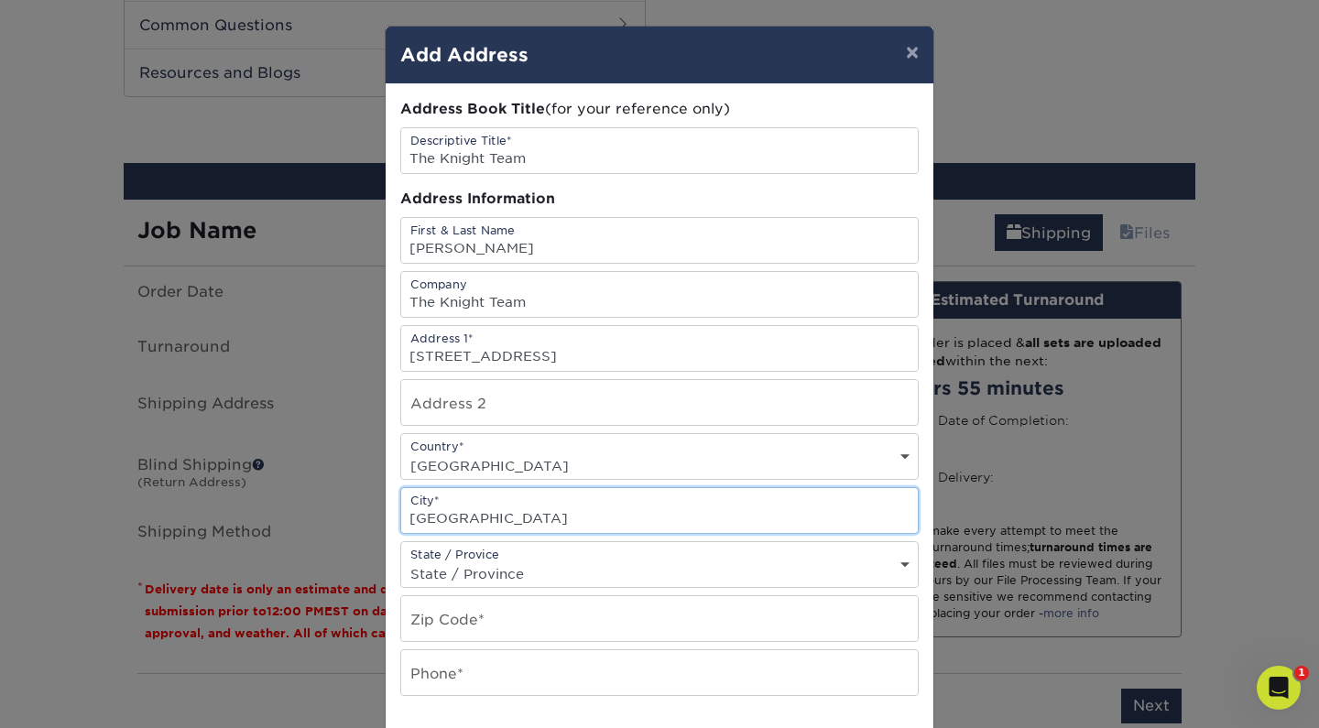
type input "[GEOGRAPHIC_DATA]"
select select "OH"
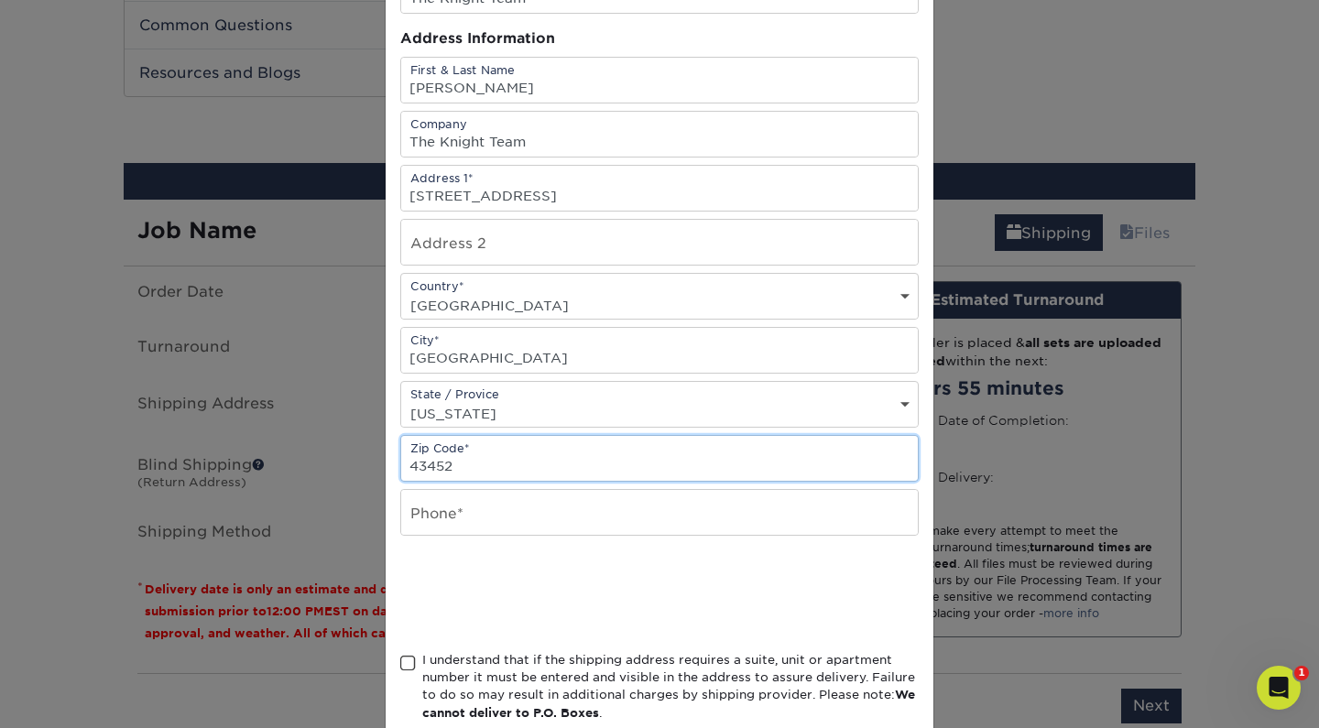
scroll to position [168, 0]
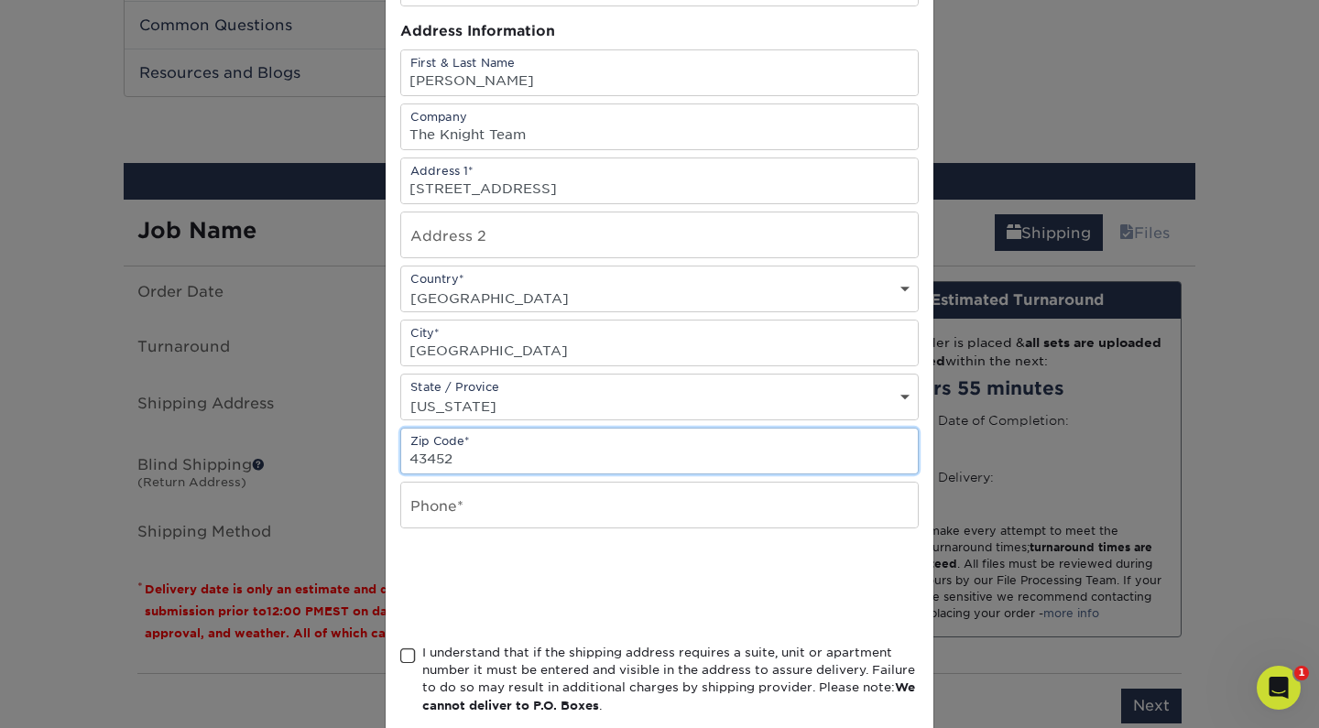
type input "43452"
drag, startPoint x: 458, startPoint y: 514, endPoint x: 458, endPoint y: 502, distance: 11.9
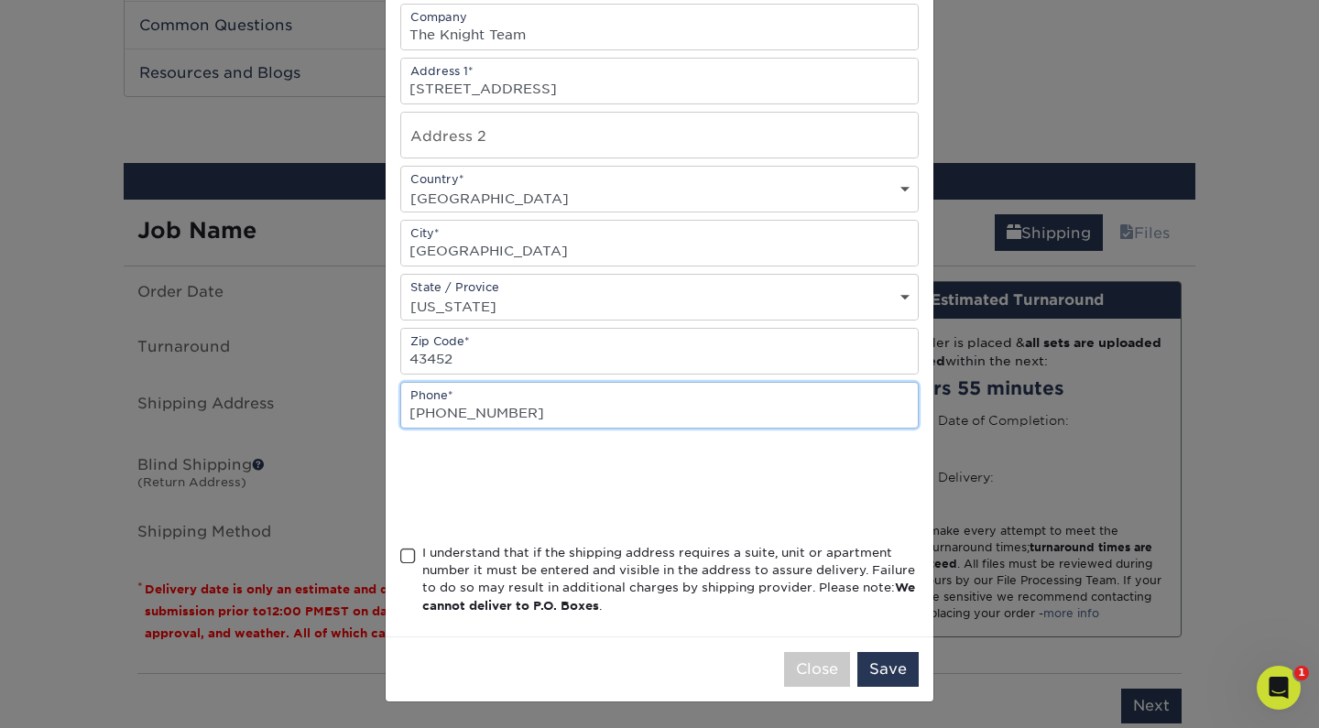
scroll to position [272, 0]
type input "[PHONE_NUMBER]"
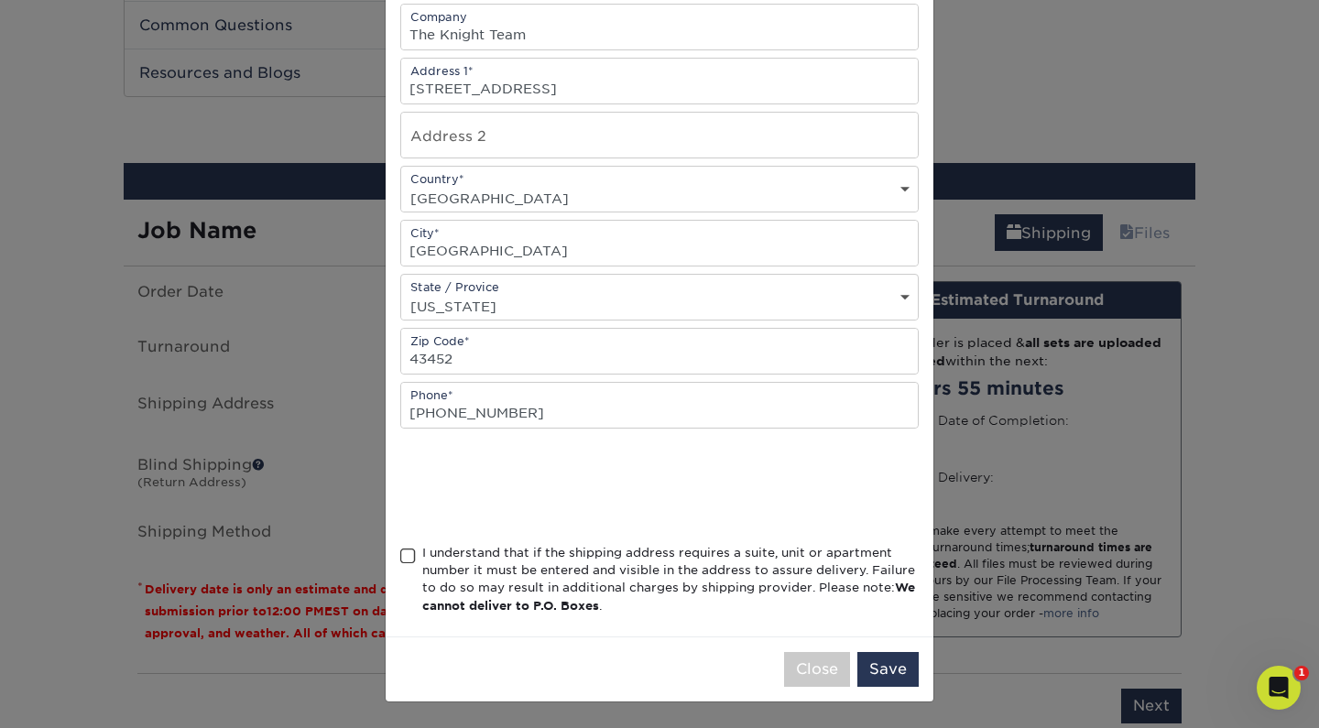
click at [403, 566] on div "I understand that if the shipping address requires a suite, unit or apartment n…" at bounding box center [659, 583] width 518 height 79
click at [405, 560] on span at bounding box center [408, 556] width 16 height 17
click at [0, 0] on input "I understand that if the shipping address requires a suite, unit or apartment n…" at bounding box center [0, 0] width 0 height 0
click at [872, 668] on button "Save" at bounding box center [887, 669] width 61 height 35
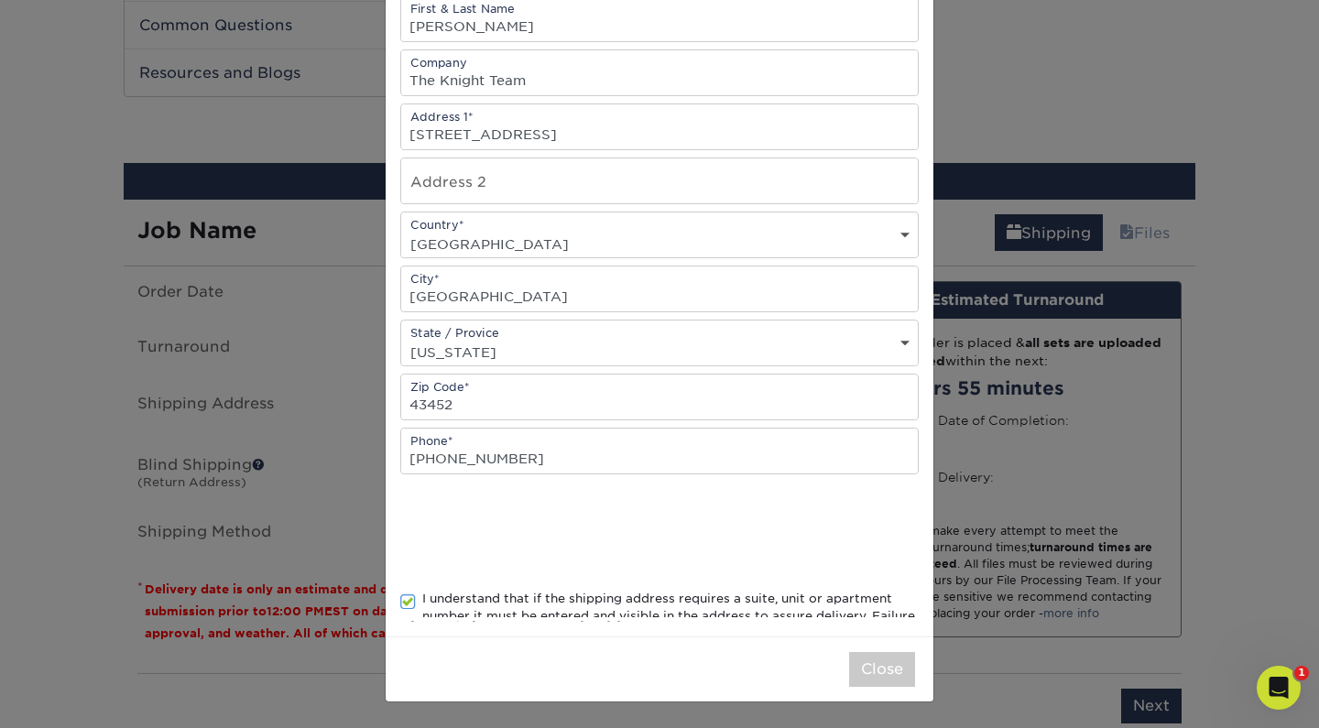
scroll to position [0, 0]
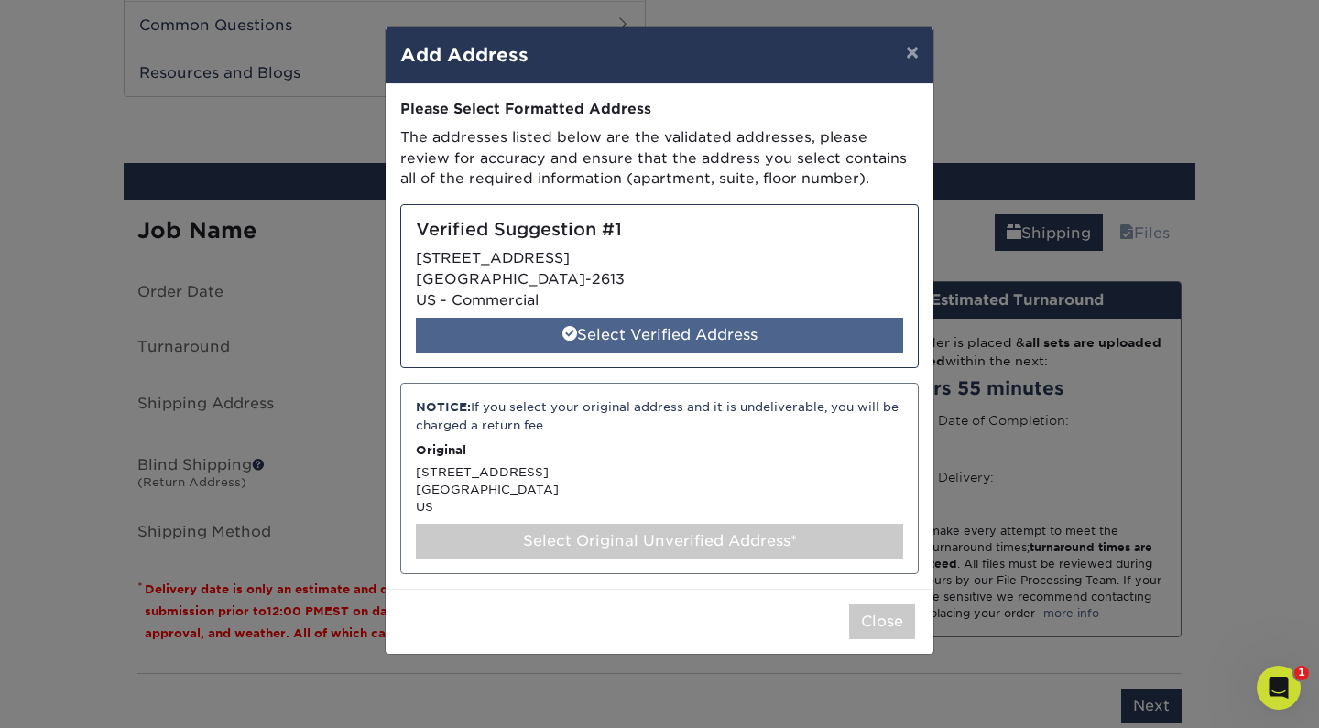
click at [690, 331] on div "Select Verified Address" at bounding box center [659, 335] width 487 height 35
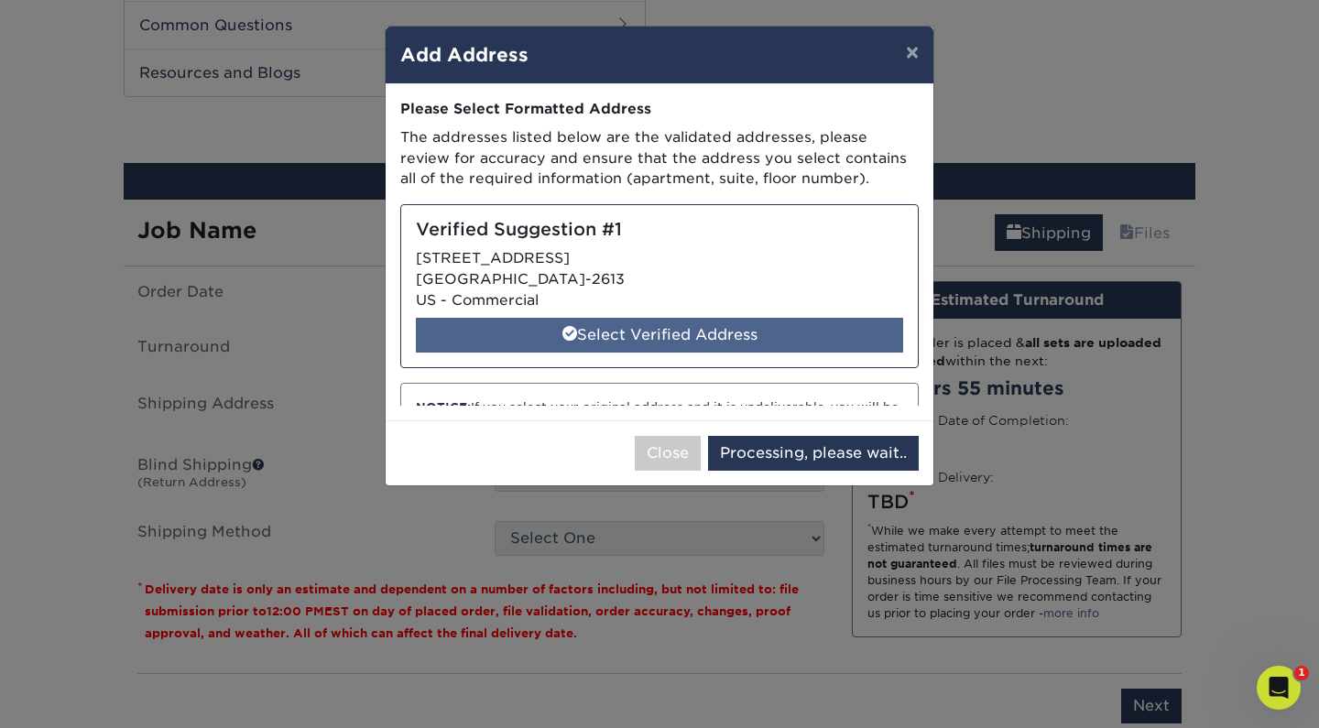
select select "285521"
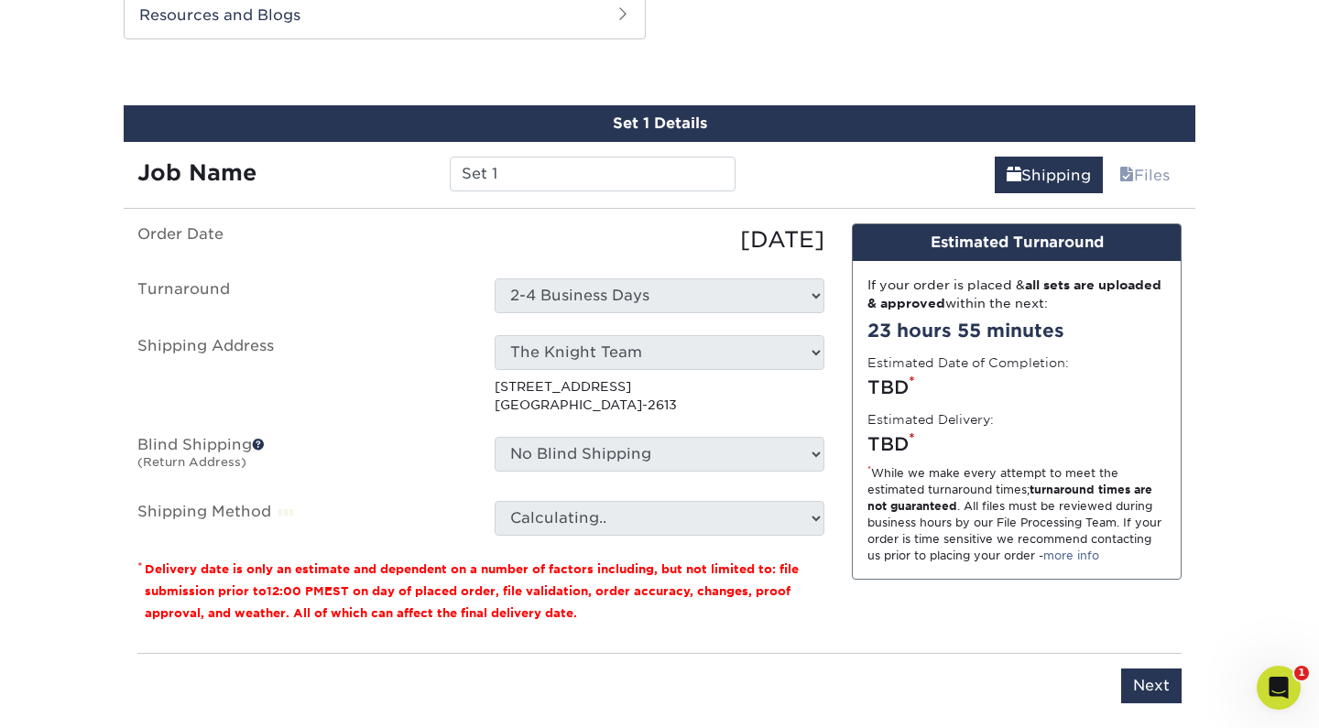
scroll to position [1173, 0]
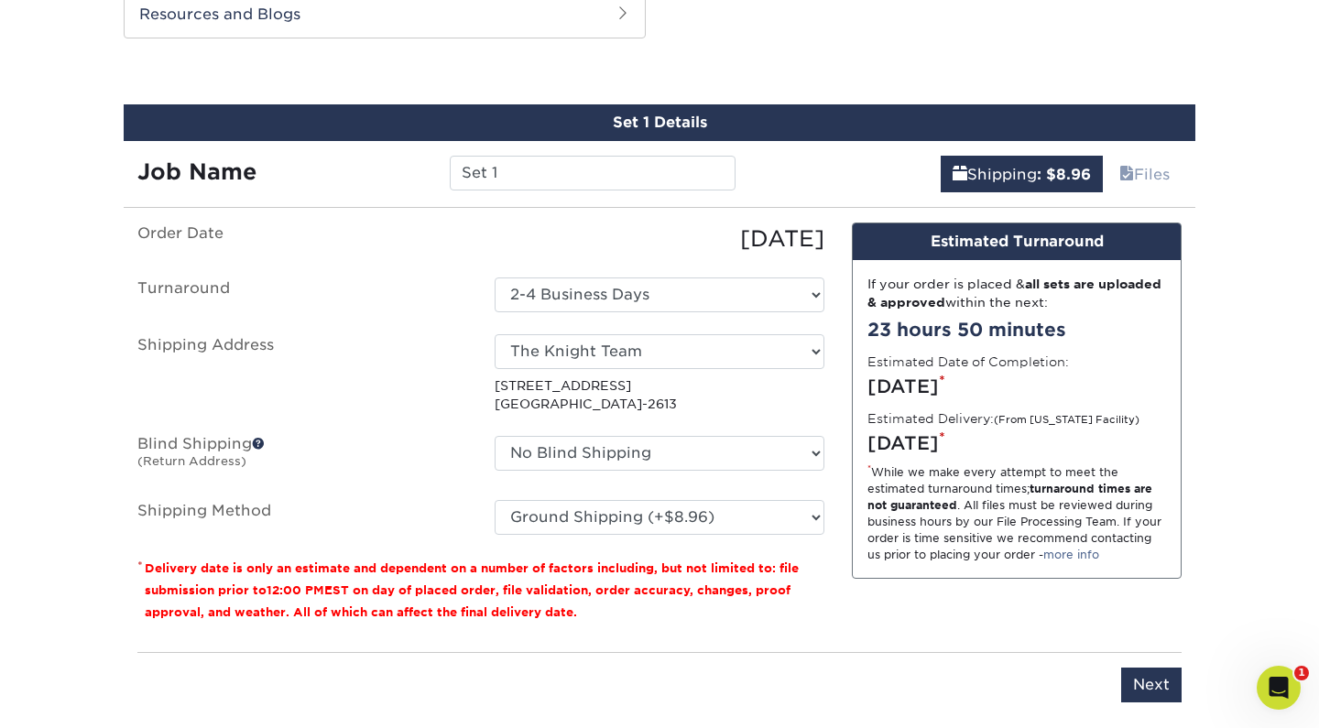
click at [420, 445] on label "Blind Shipping (Return Address)" at bounding box center [302, 457] width 357 height 42
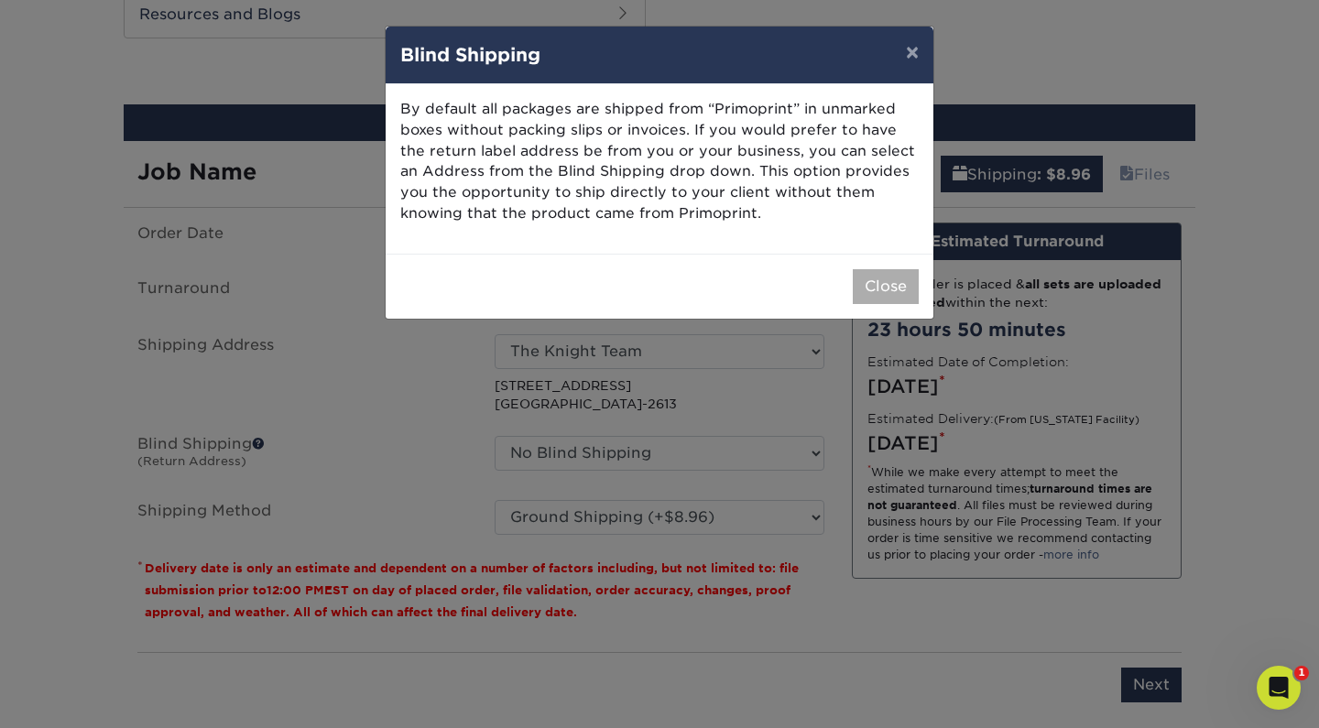
click at [882, 283] on button "Close" at bounding box center [886, 286] width 66 height 35
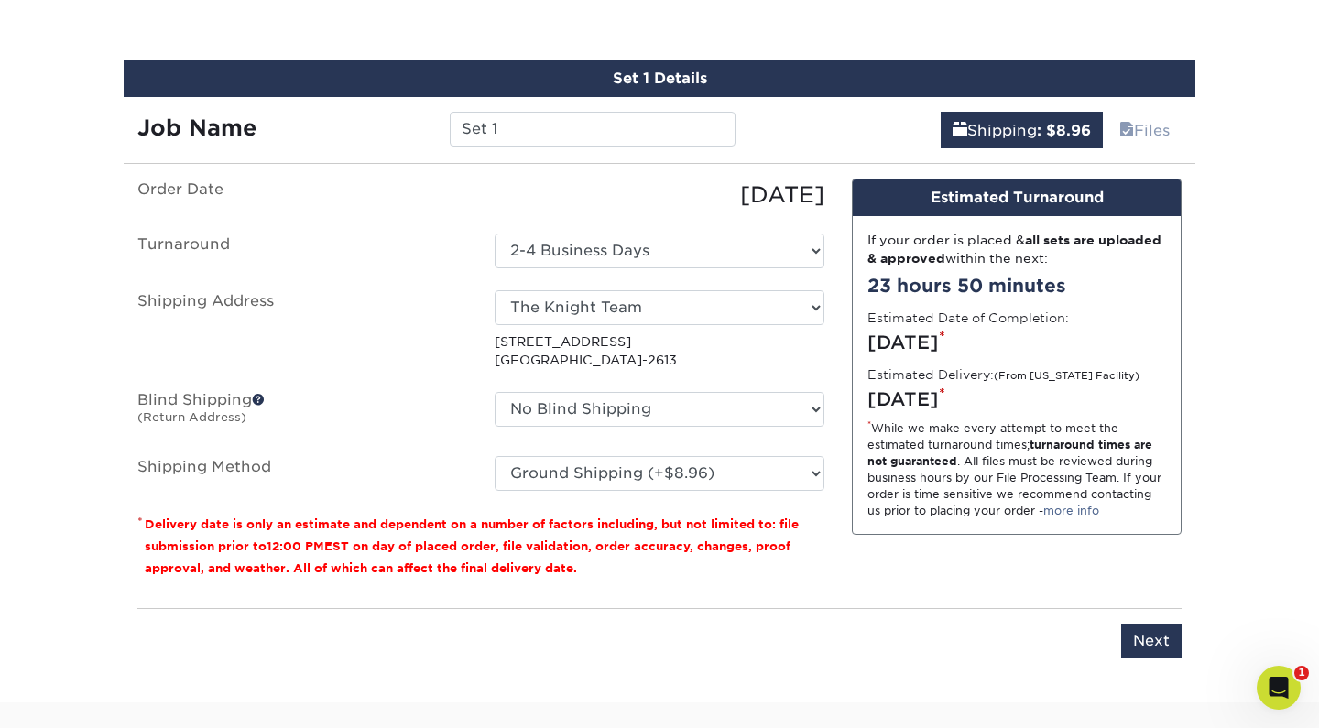
scroll to position [1233, 0]
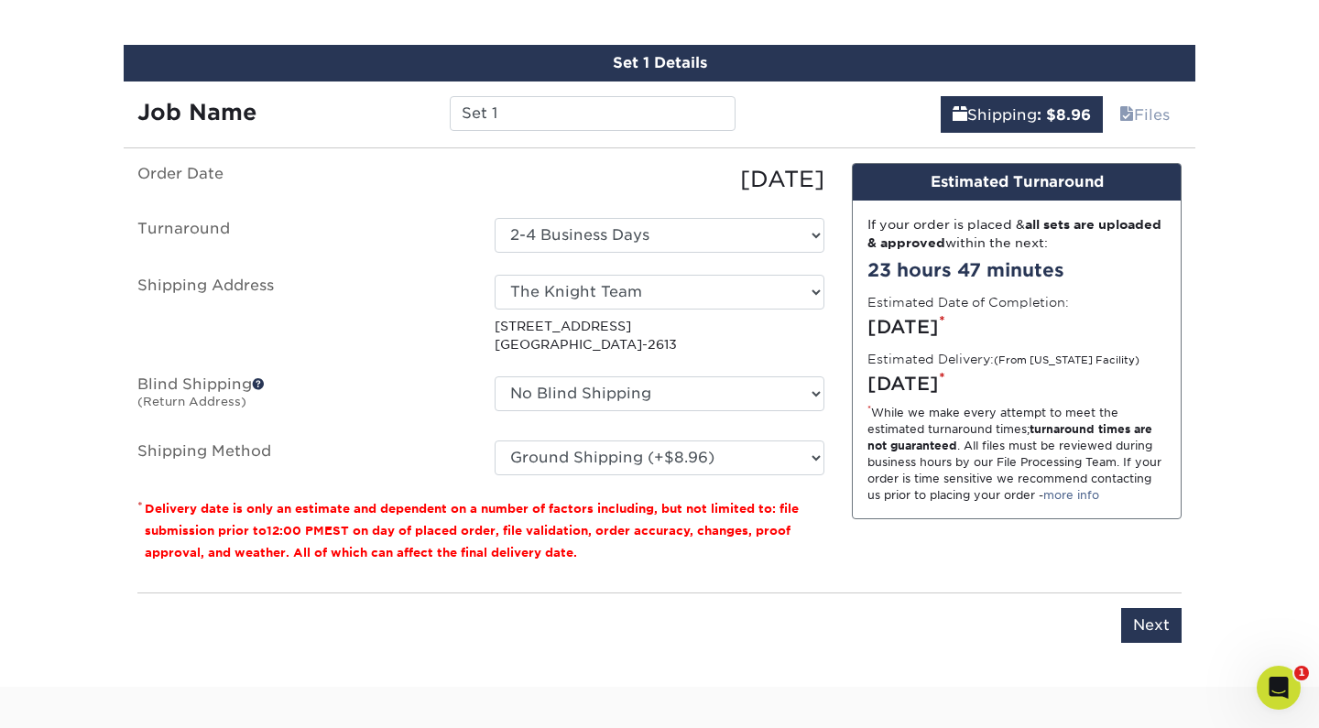
click at [564, 412] on ul "Order Date [DATE] [GEOGRAPHIC_DATA] Select One 2-4 Business Days Shipping Addre…" at bounding box center [480, 319] width 687 height 312
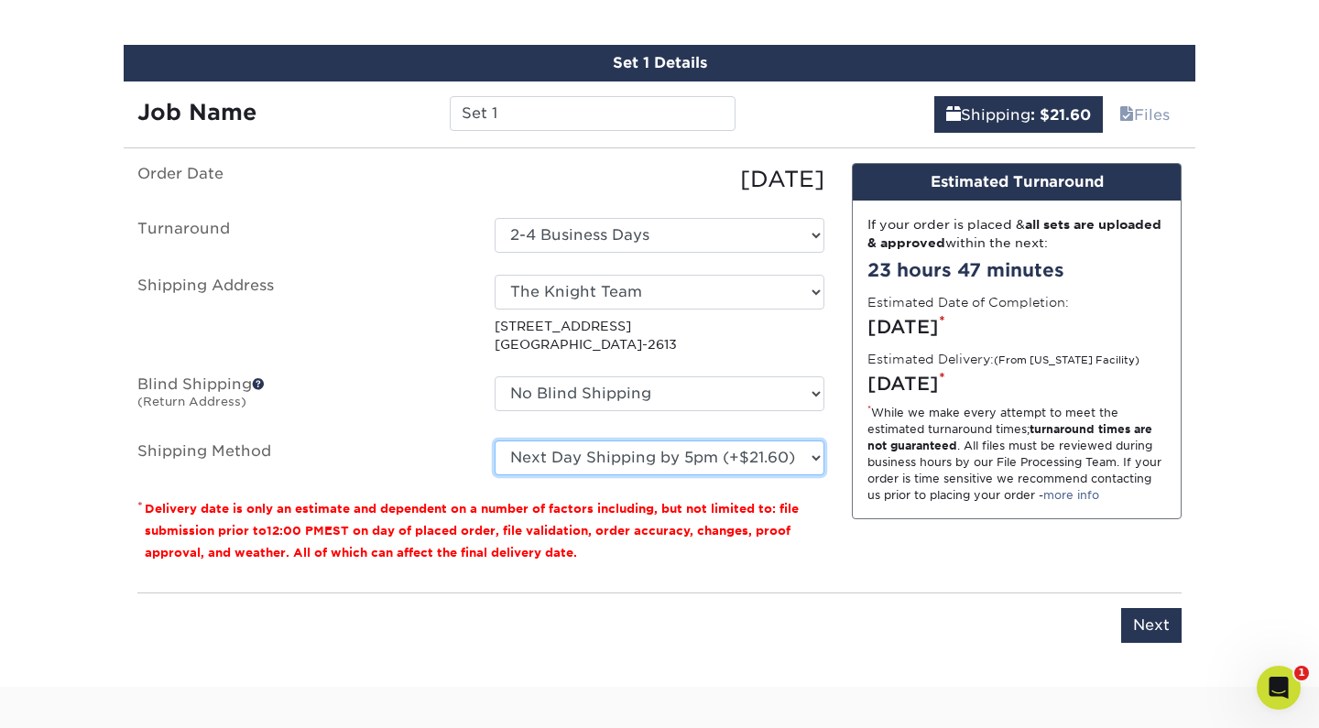
select select "03"
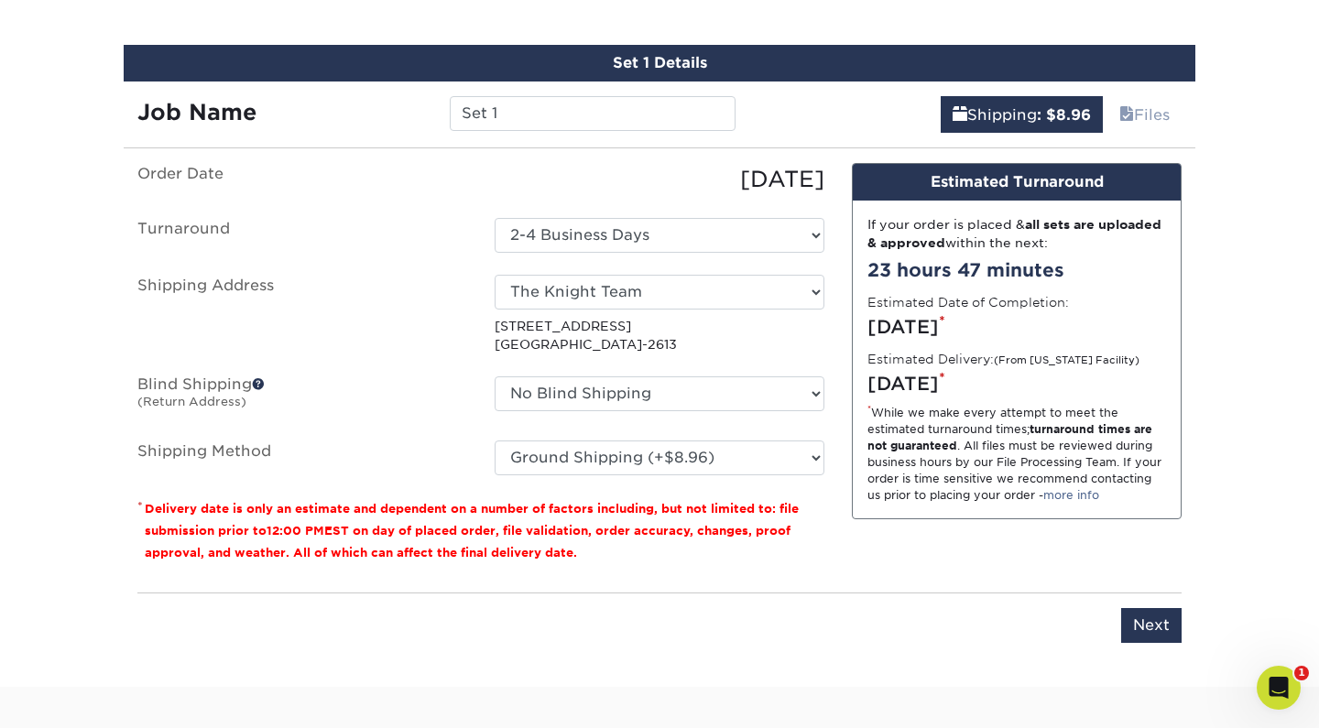
click at [743, 509] on p "* Delivery date is only an estimate and dependent on a number of factors includ…" at bounding box center [480, 530] width 687 height 66
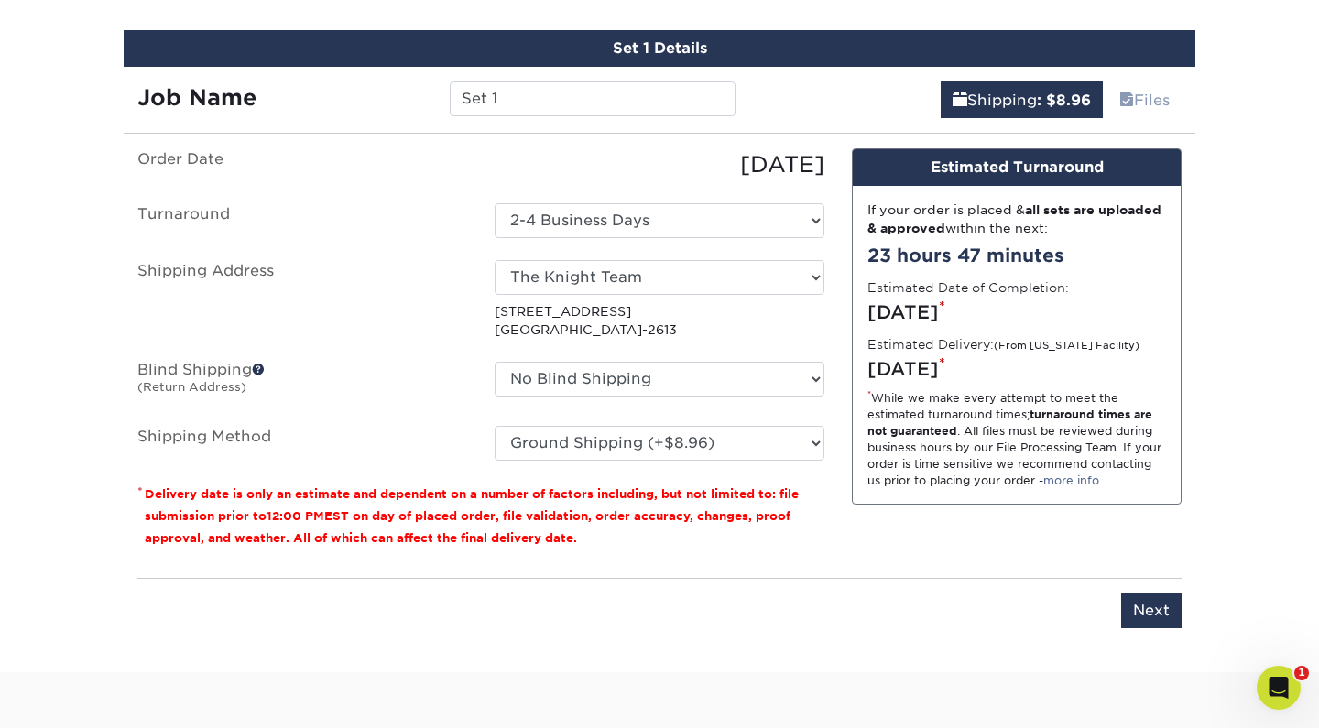
scroll to position [1248, 0]
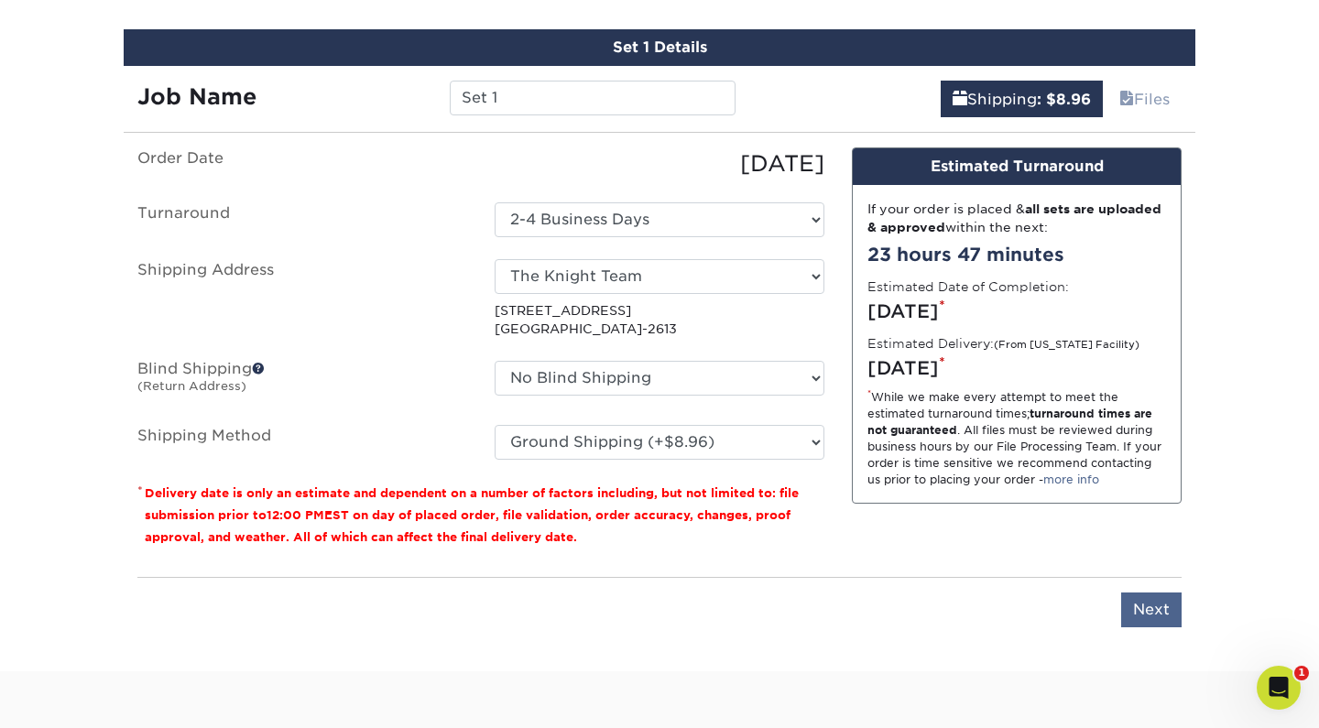
click at [1138, 600] on input "Next" at bounding box center [1151, 609] width 60 height 35
